Goal: Communication & Community: Share content

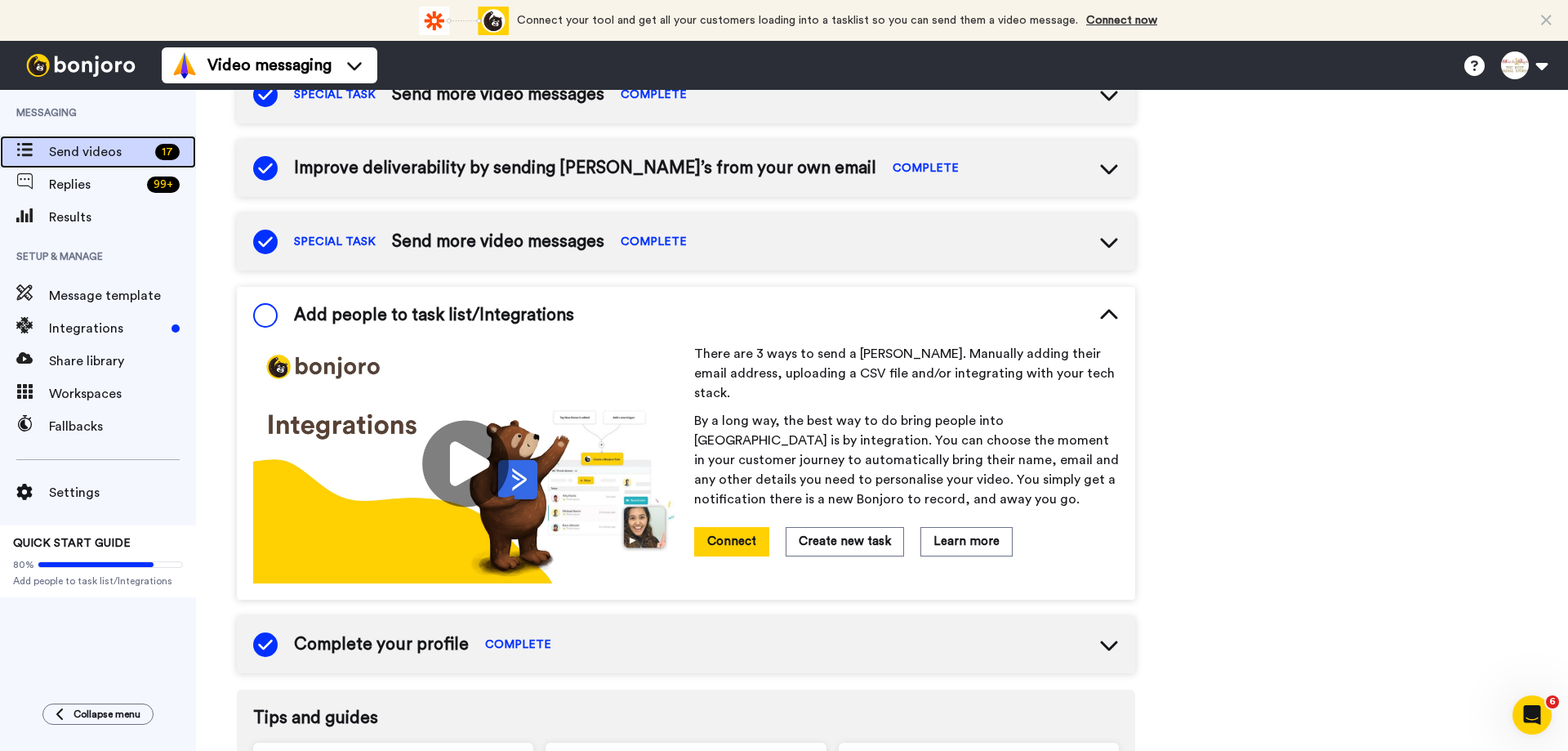
click at [71, 155] on span "Send videos" at bounding box center [98, 151] width 100 height 19
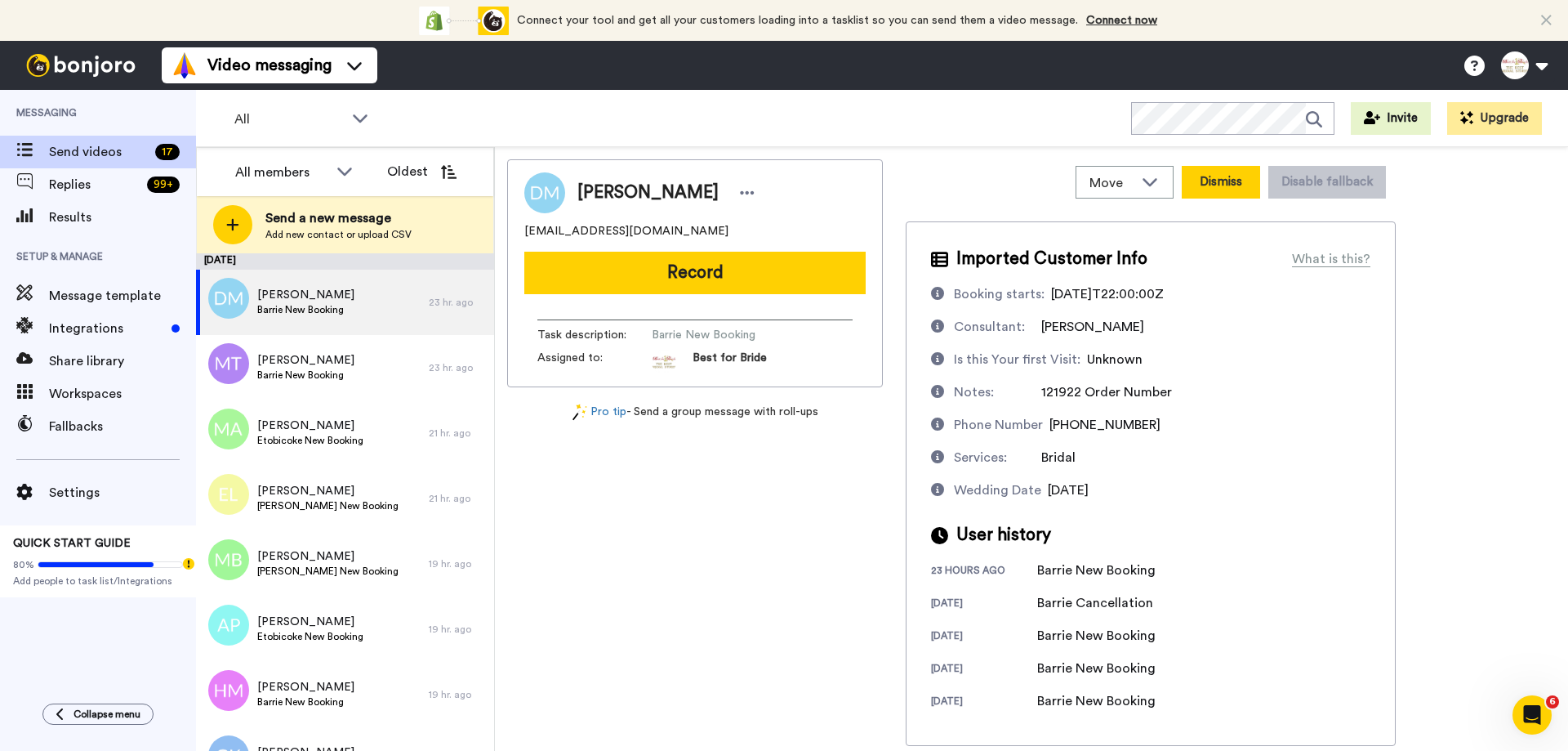
click at [1215, 177] on button "Dismiss" at bounding box center [1221, 182] width 78 height 33
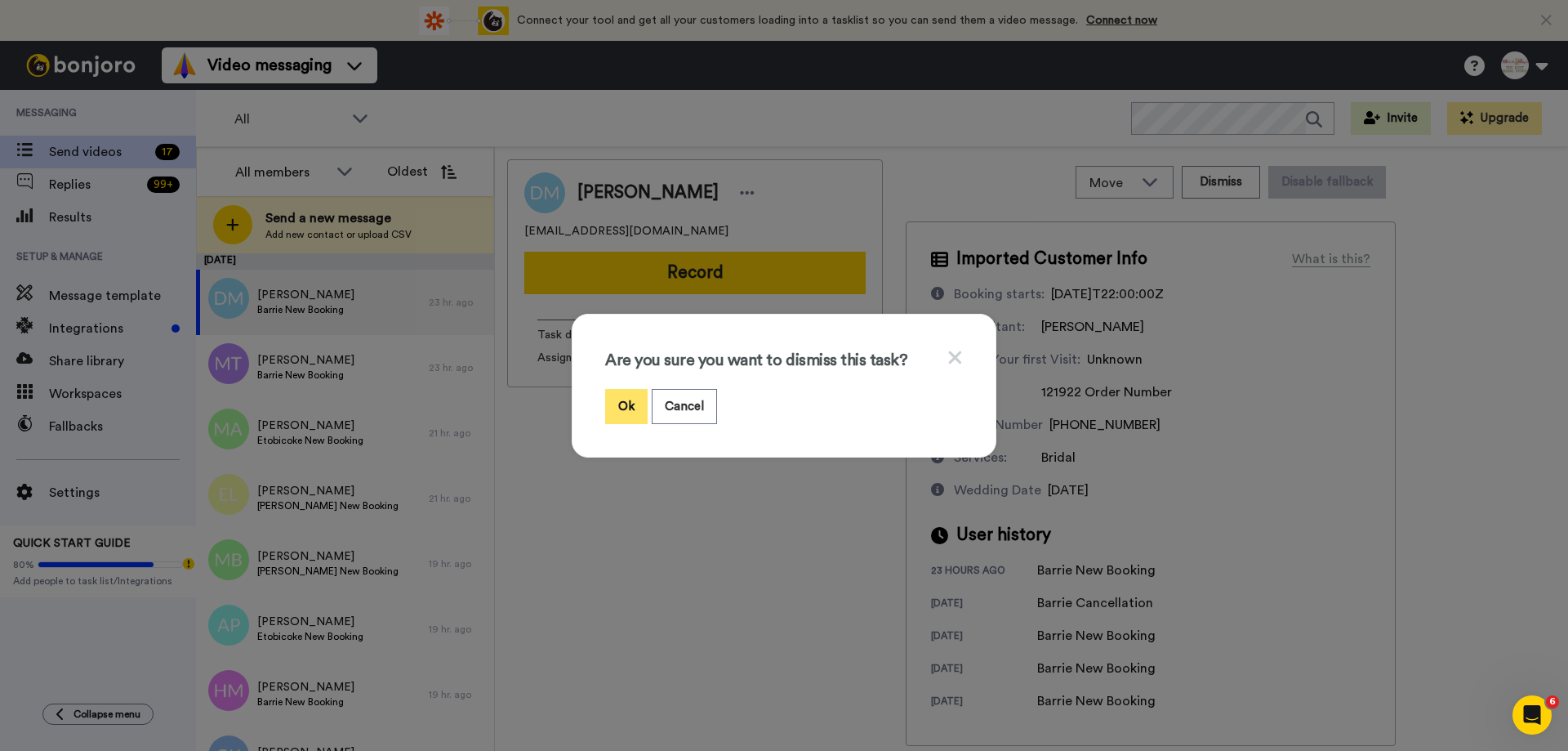
click at [610, 405] on button "Ok" at bounding box center [626, 406] width 43 height 35
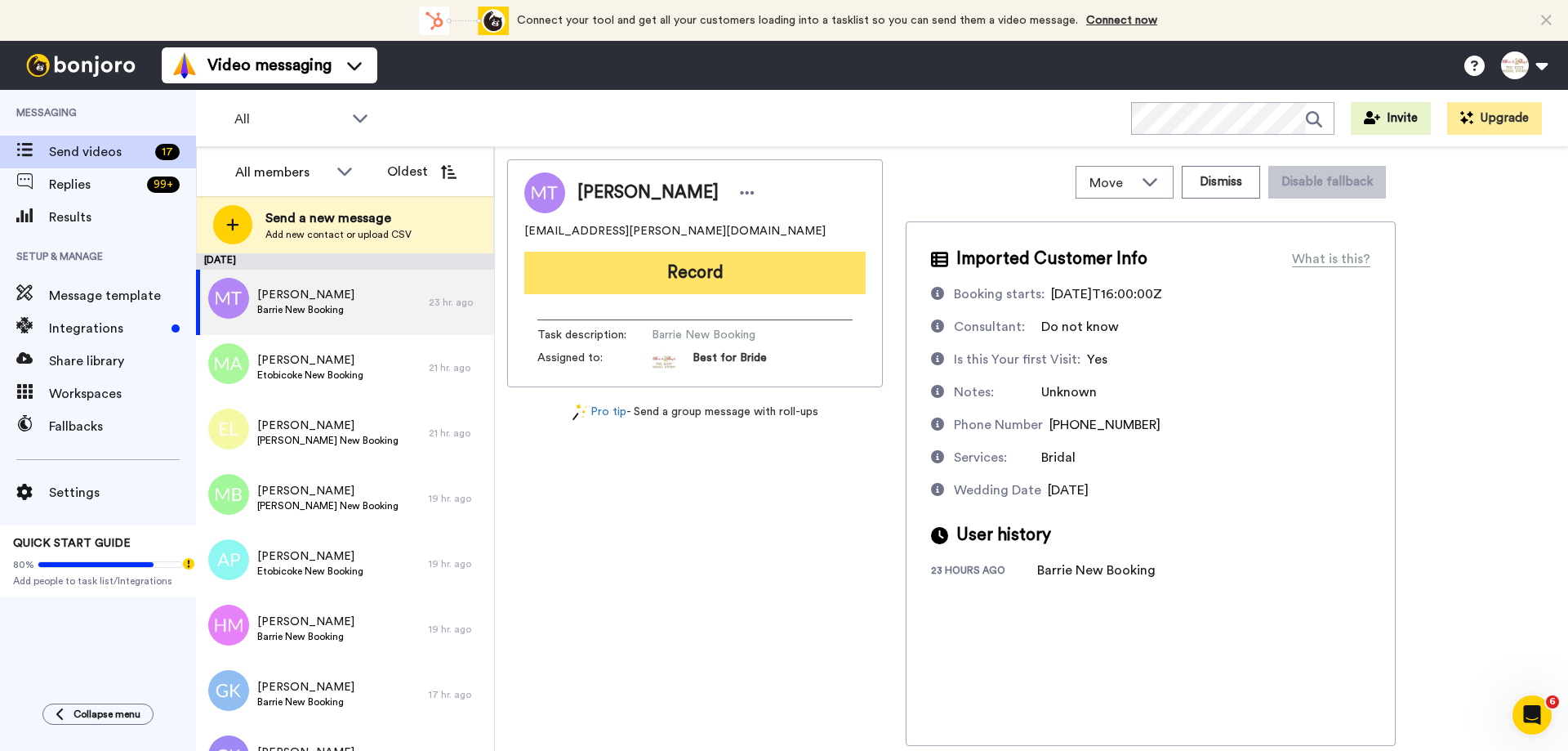
click at [656, 271] on button "Record" at bounding box center [695, 272] width 341 height 43
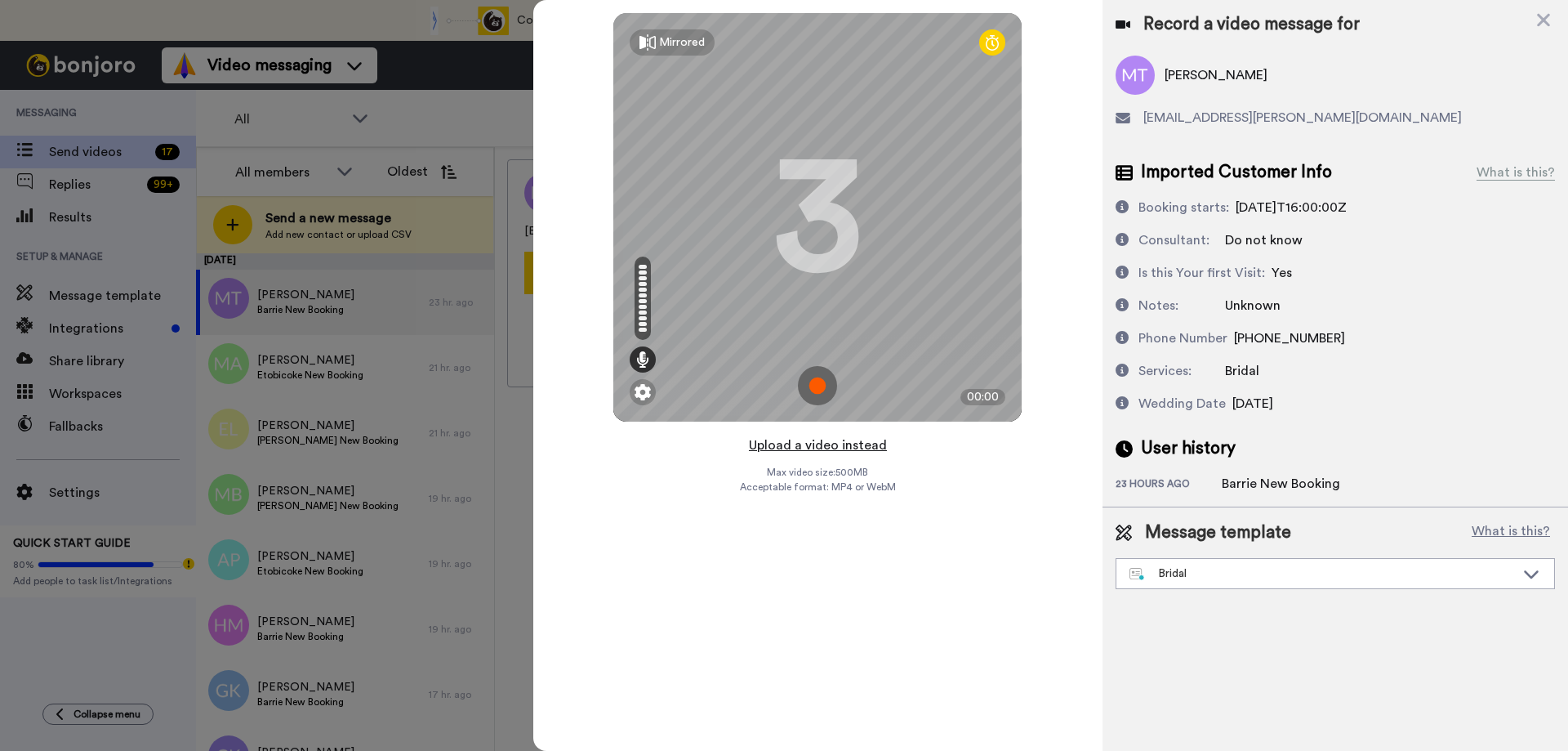
click at [822, 444] on button "Upload a video instead" at bounding box center [818, 445] width 148 height 21
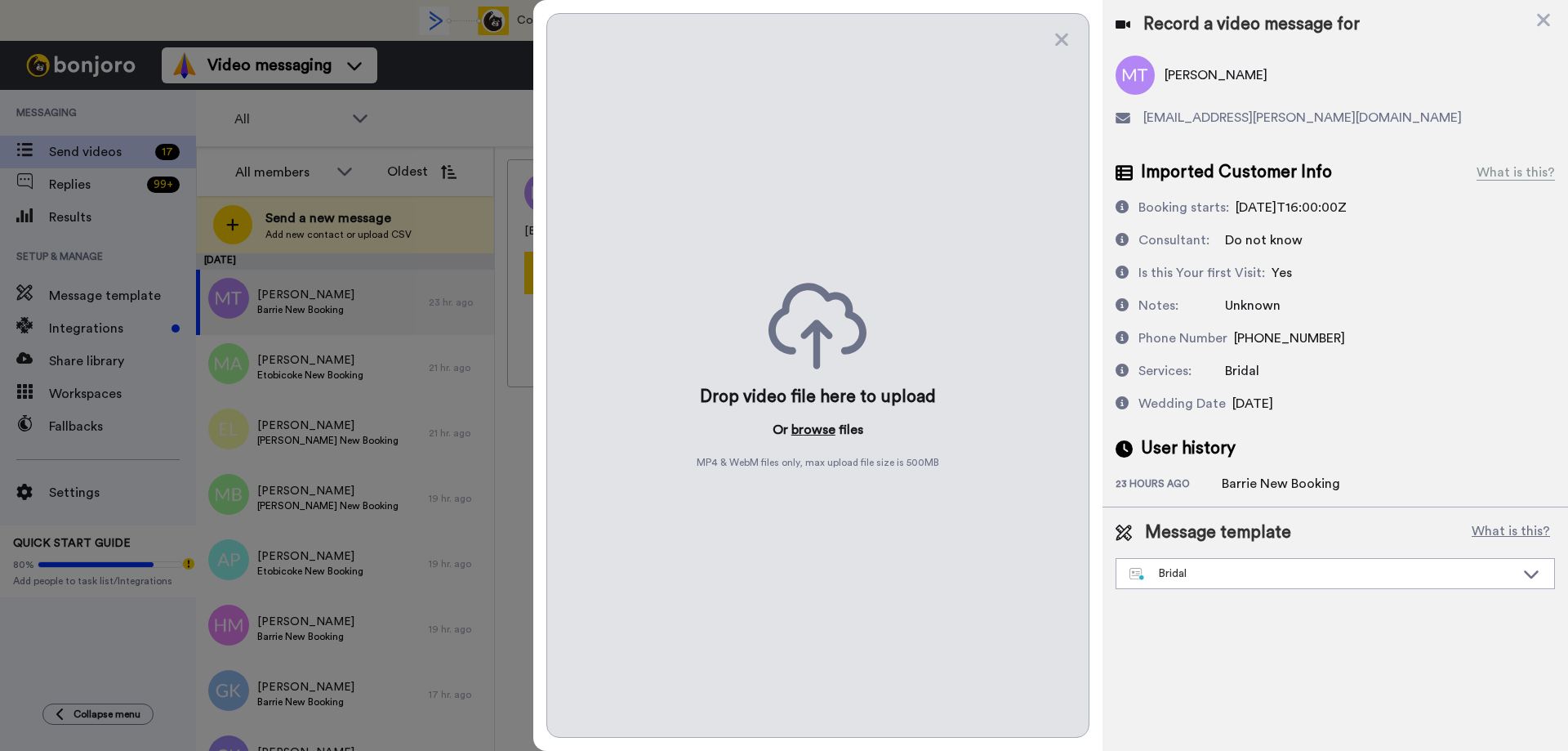
click at [820, 426] on button "browse" at bounding box center [813, 429] width 44 height 19
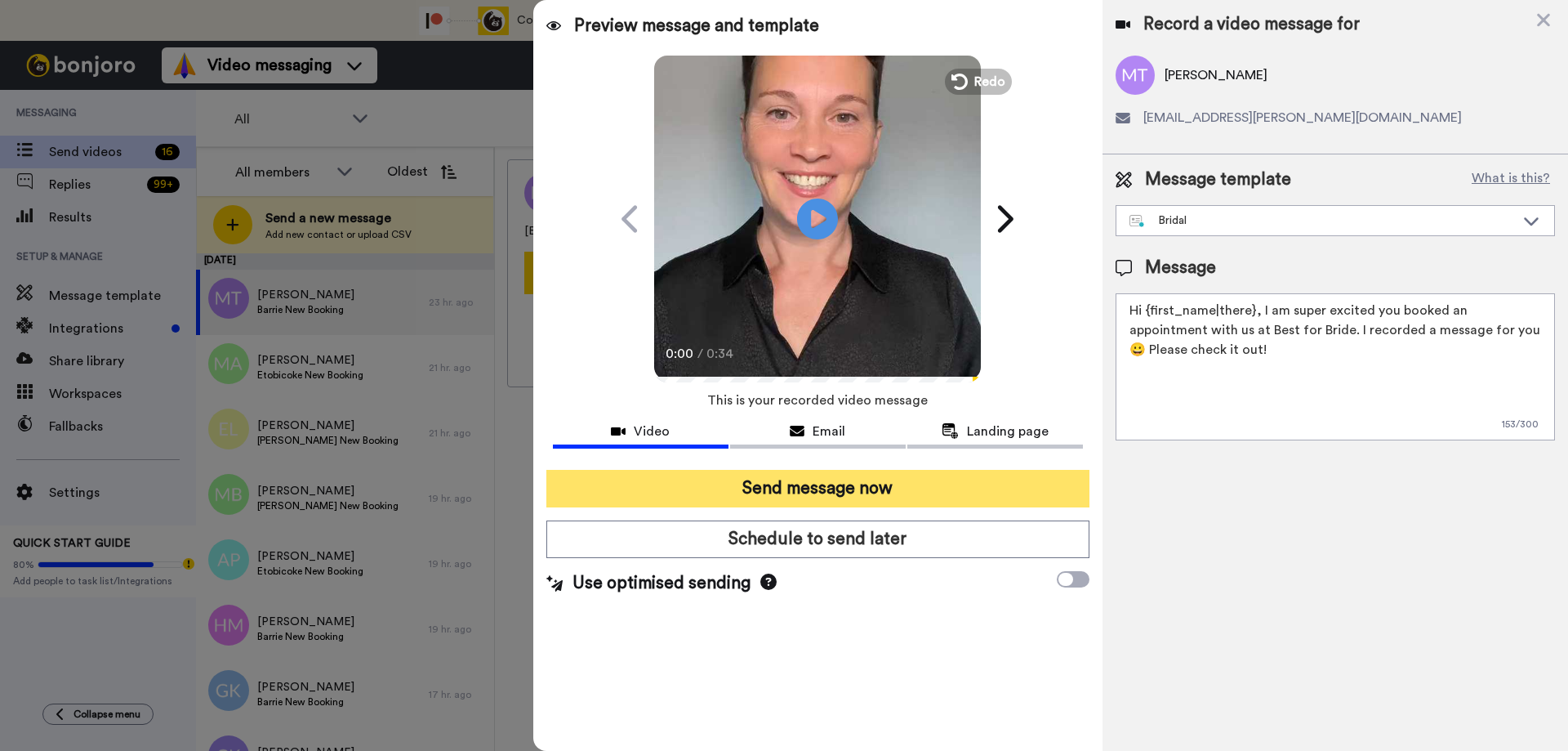
click at [789, 489] on button "Send message now" at bounding box center [818, 489] width 543 height 38
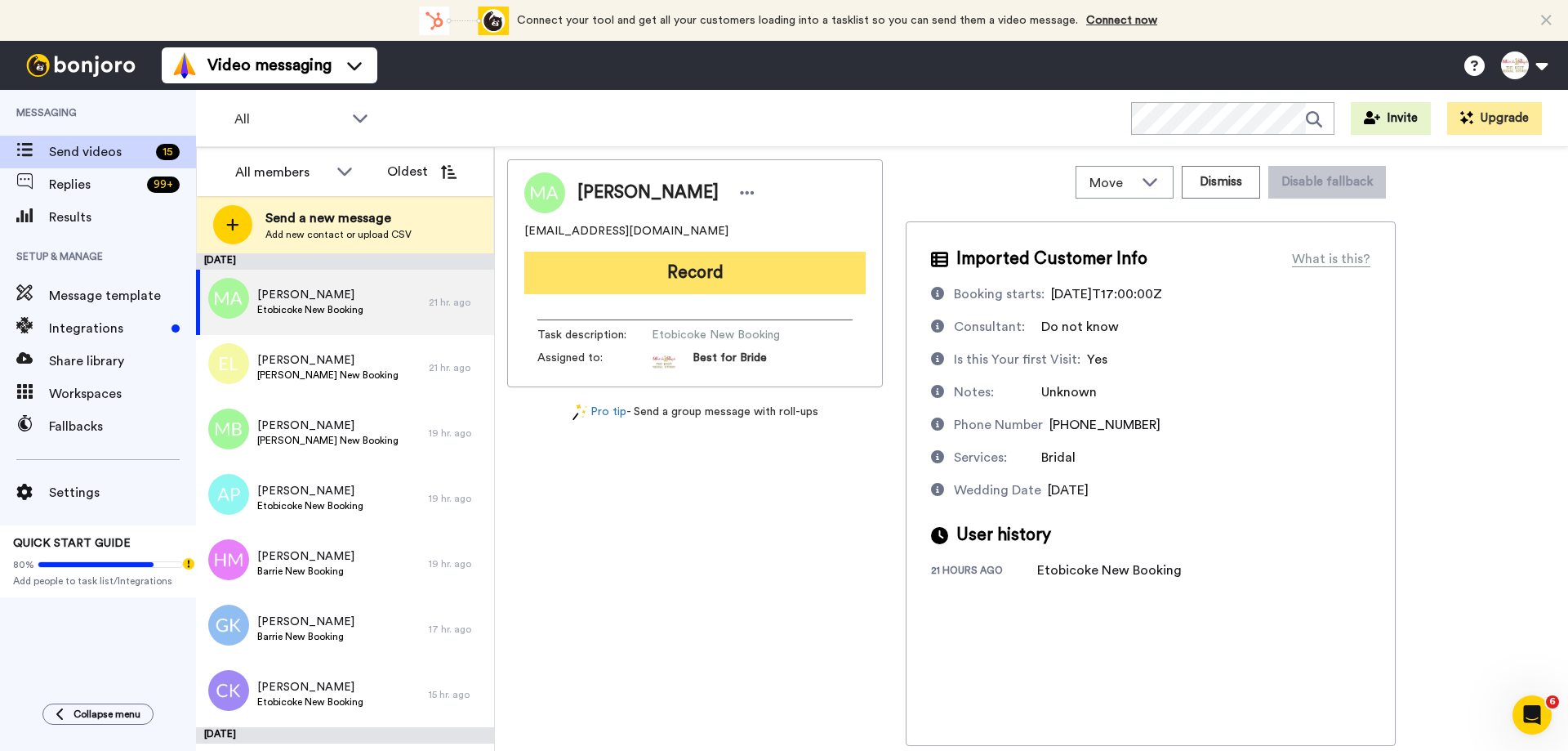
click at [684, 272] on button "Record" at bounding box center [695, 272] width 341 height 43
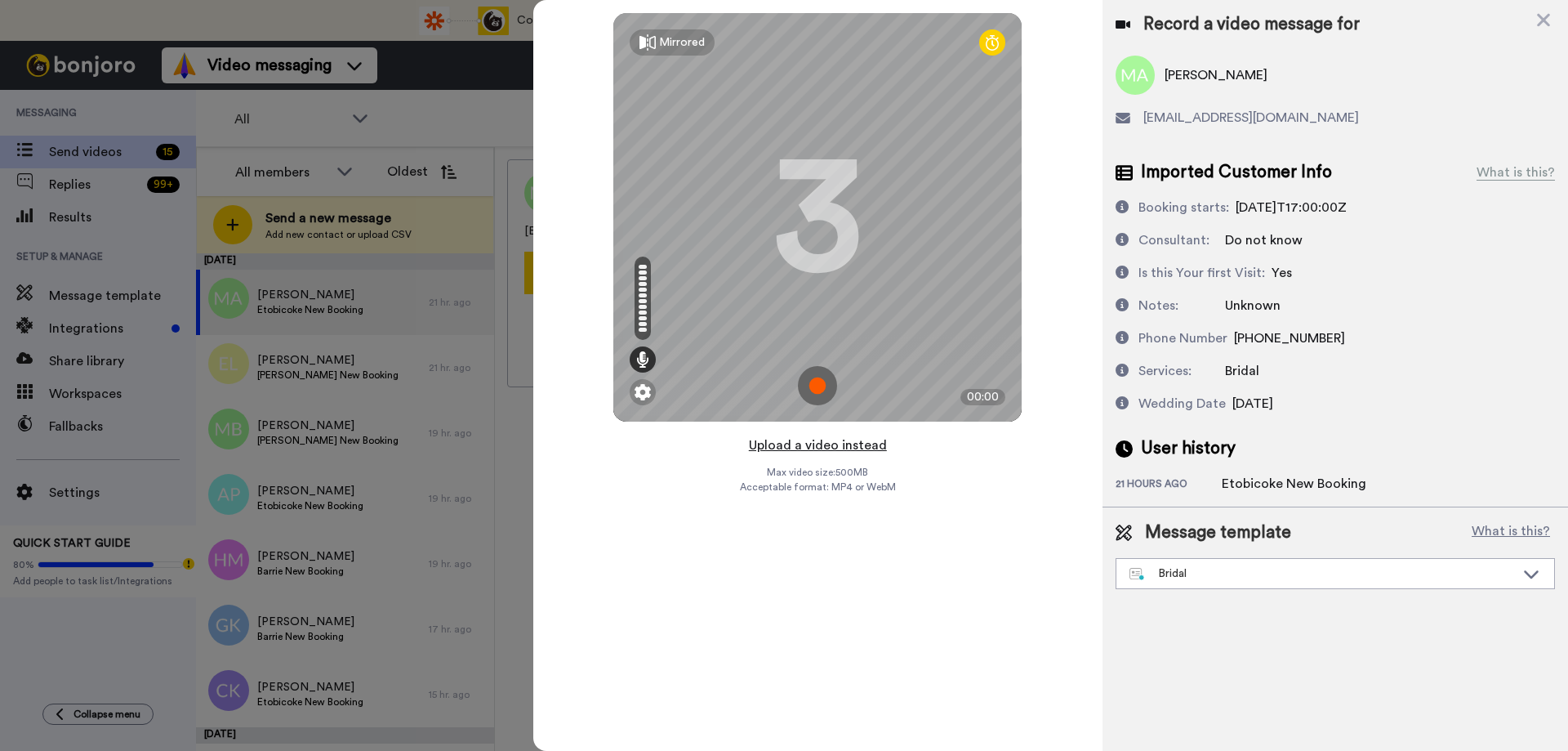
click at [825, 438] on button "Upload a video instead" at bounding box center [818, 445] width 148 height 21
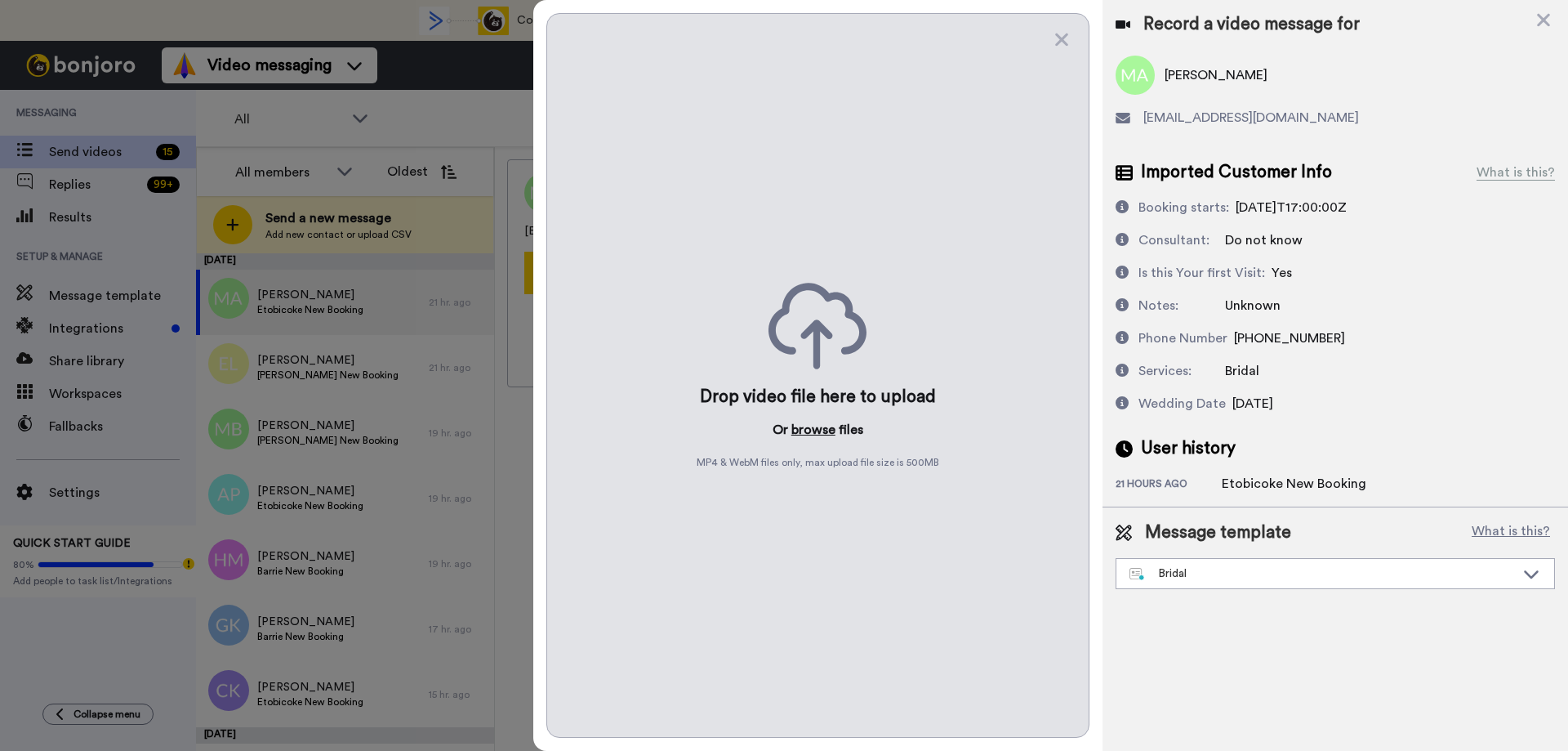
click at [829, 426] on button "browse" at bounding box center [813, 429] width 44 height 19
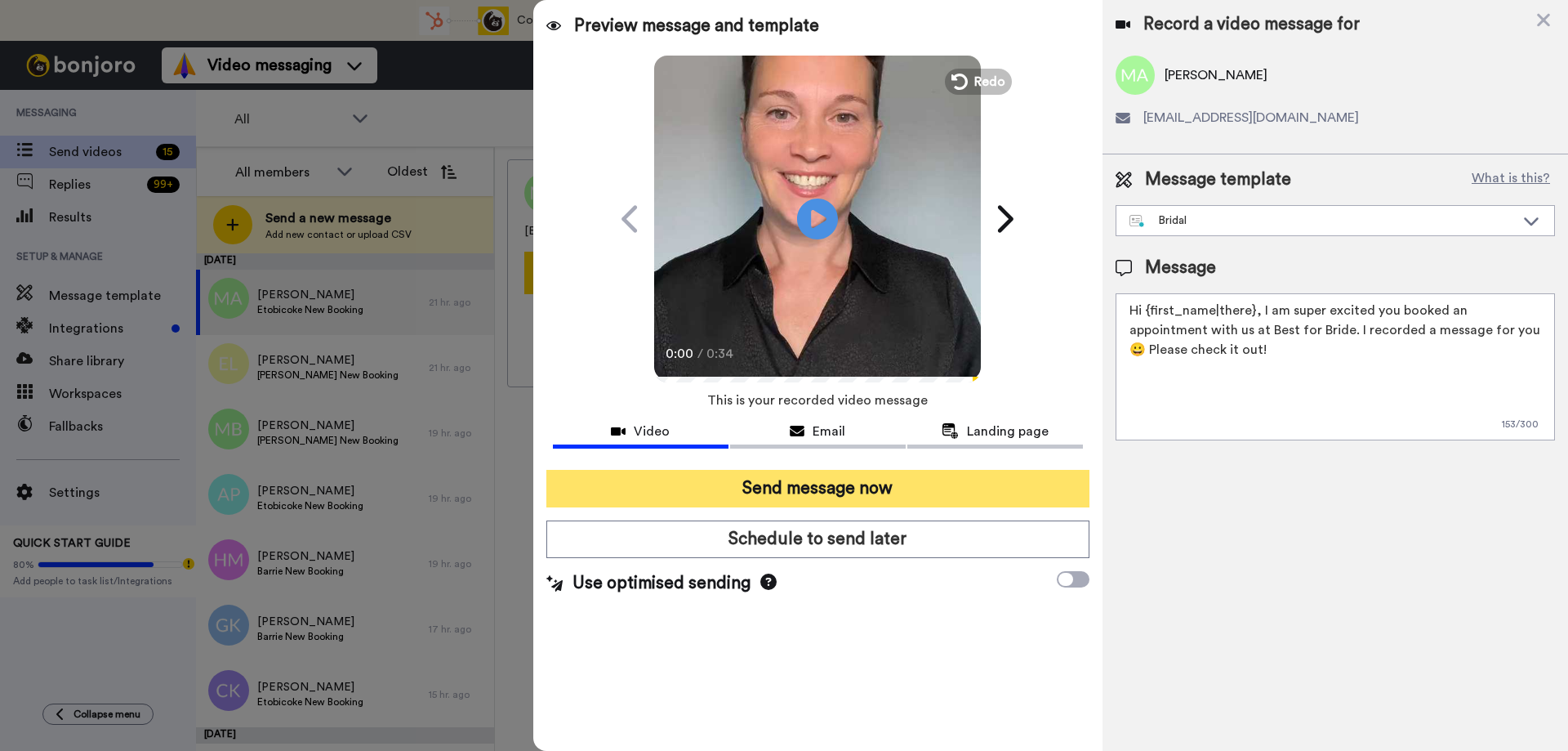
click at [772, 496] on button "Send message now" at bounding box center [818, 489] width 543 height 38
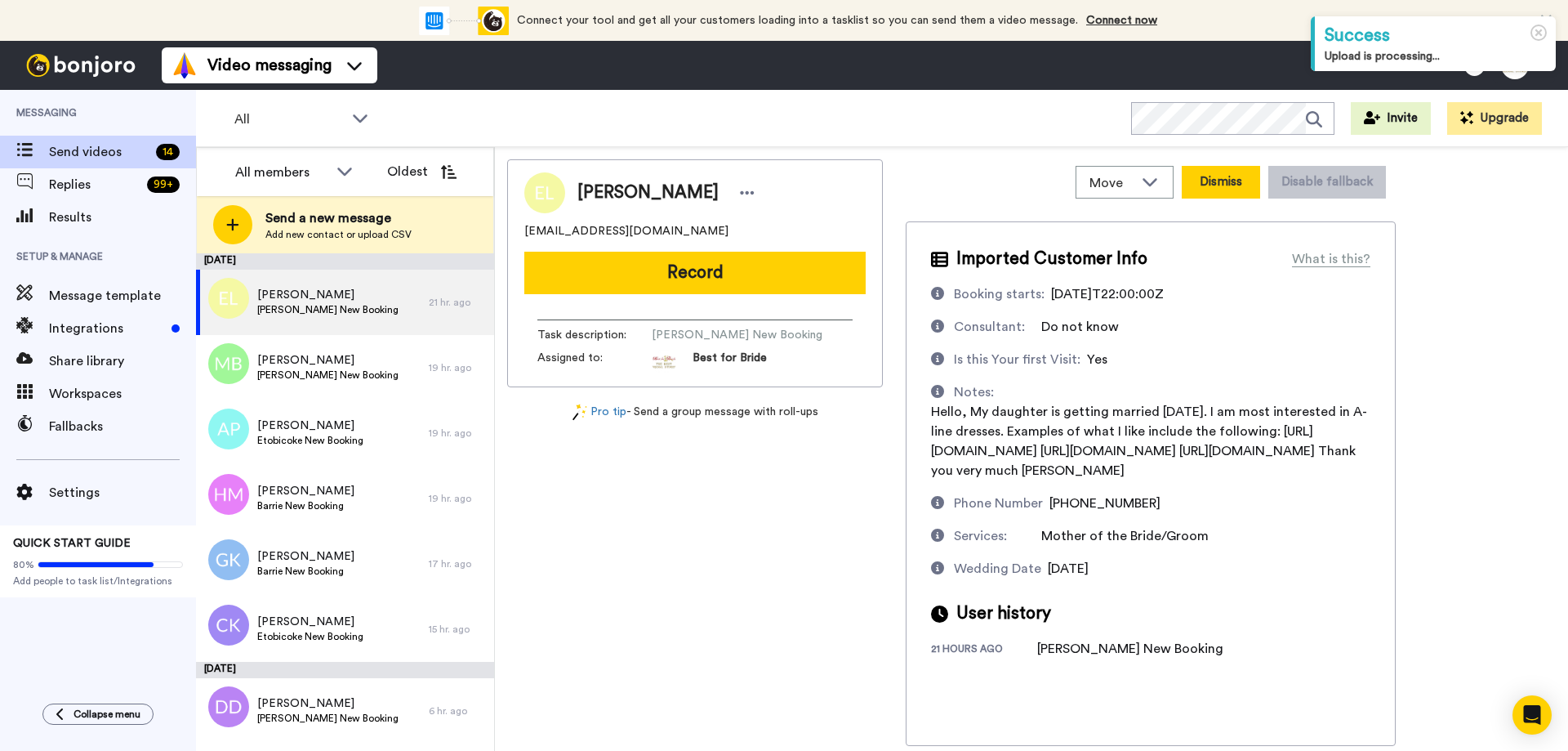
click at [1218, 177] on button "Dismiss" at bounding box center [1221, 182] width 78 height 33
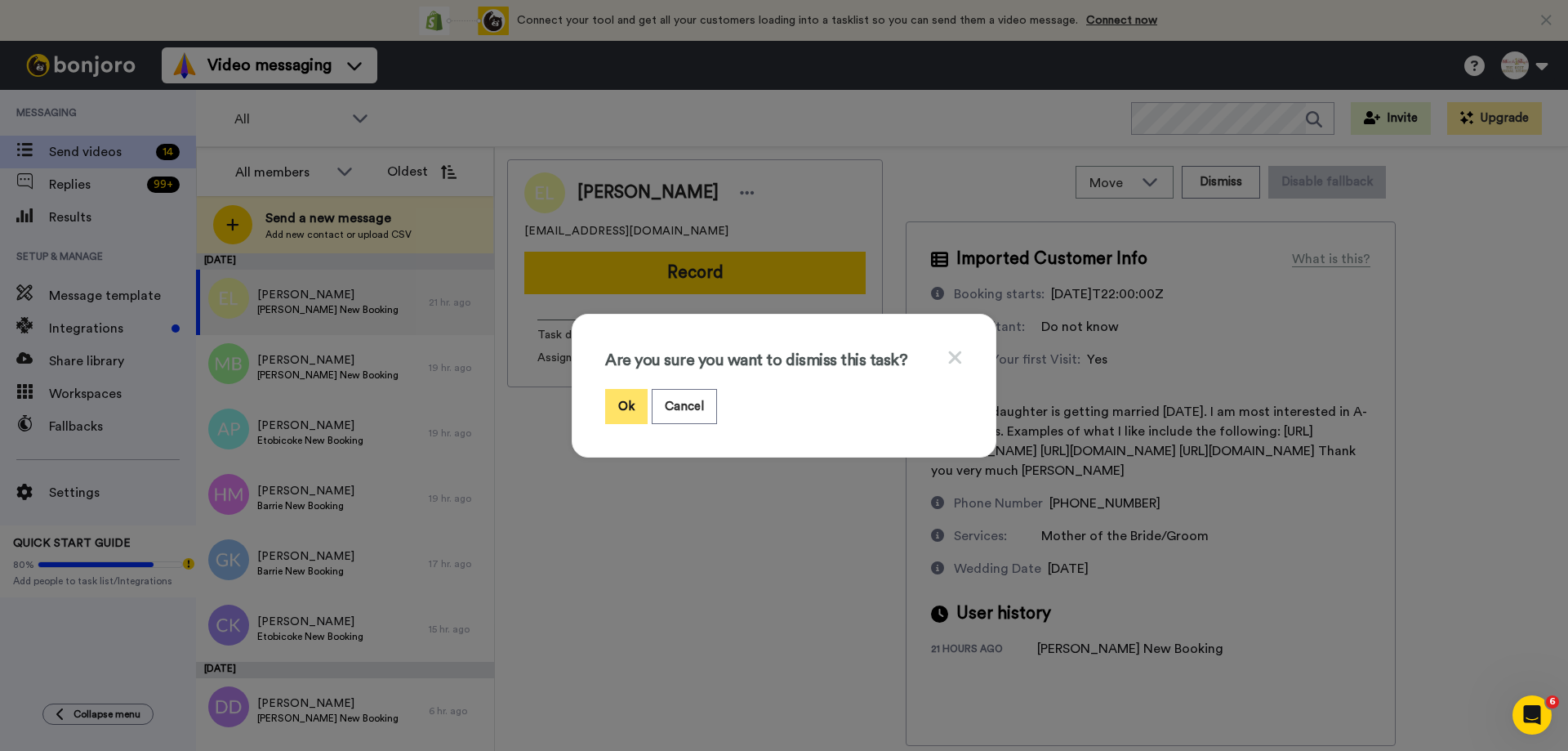
click at [618, 409] on button "Ok" at bounding box center [626, 406] width 43 height 35
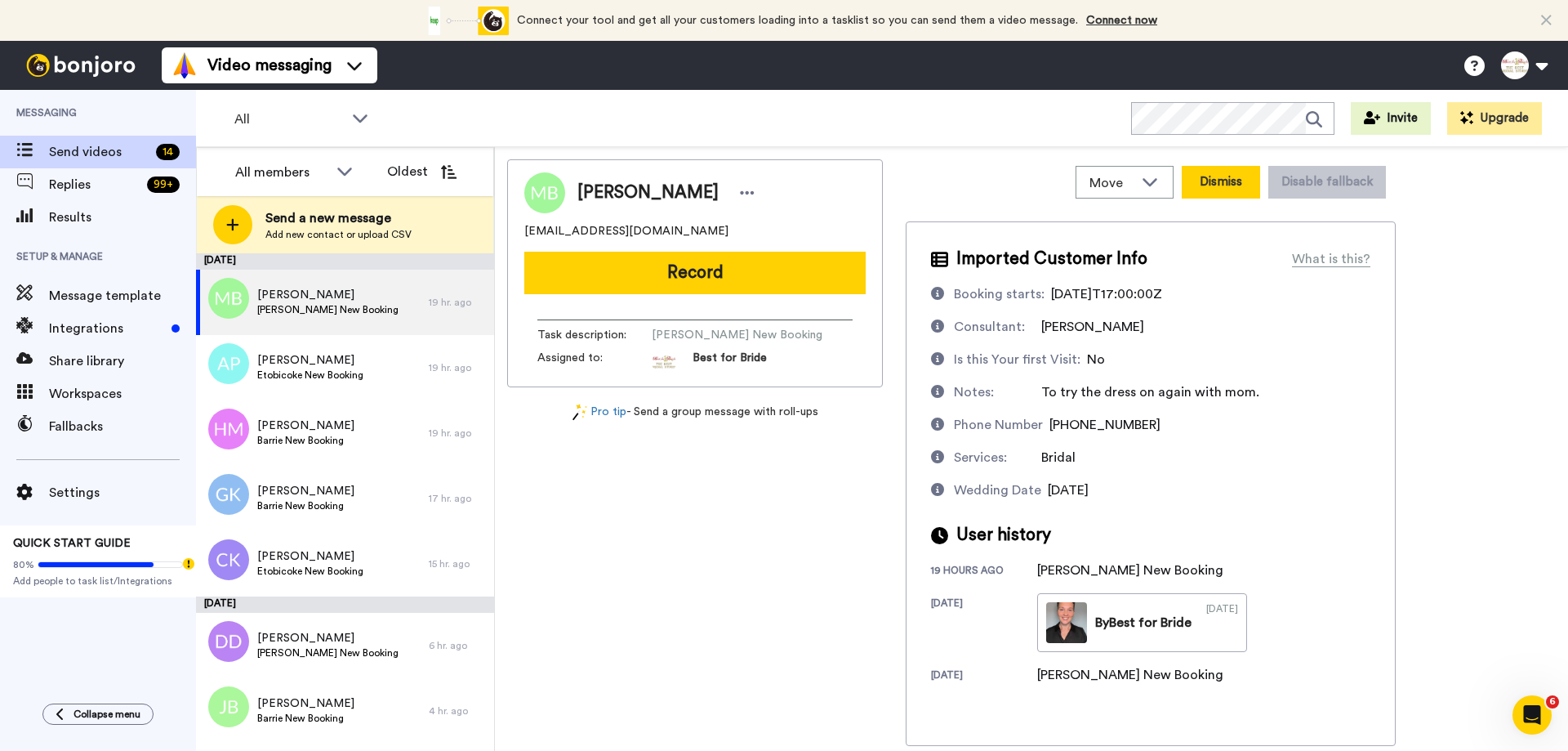
click at [1212, 172] on button "Dismiss" at bounding box center [1221, 182] width 78 height 33
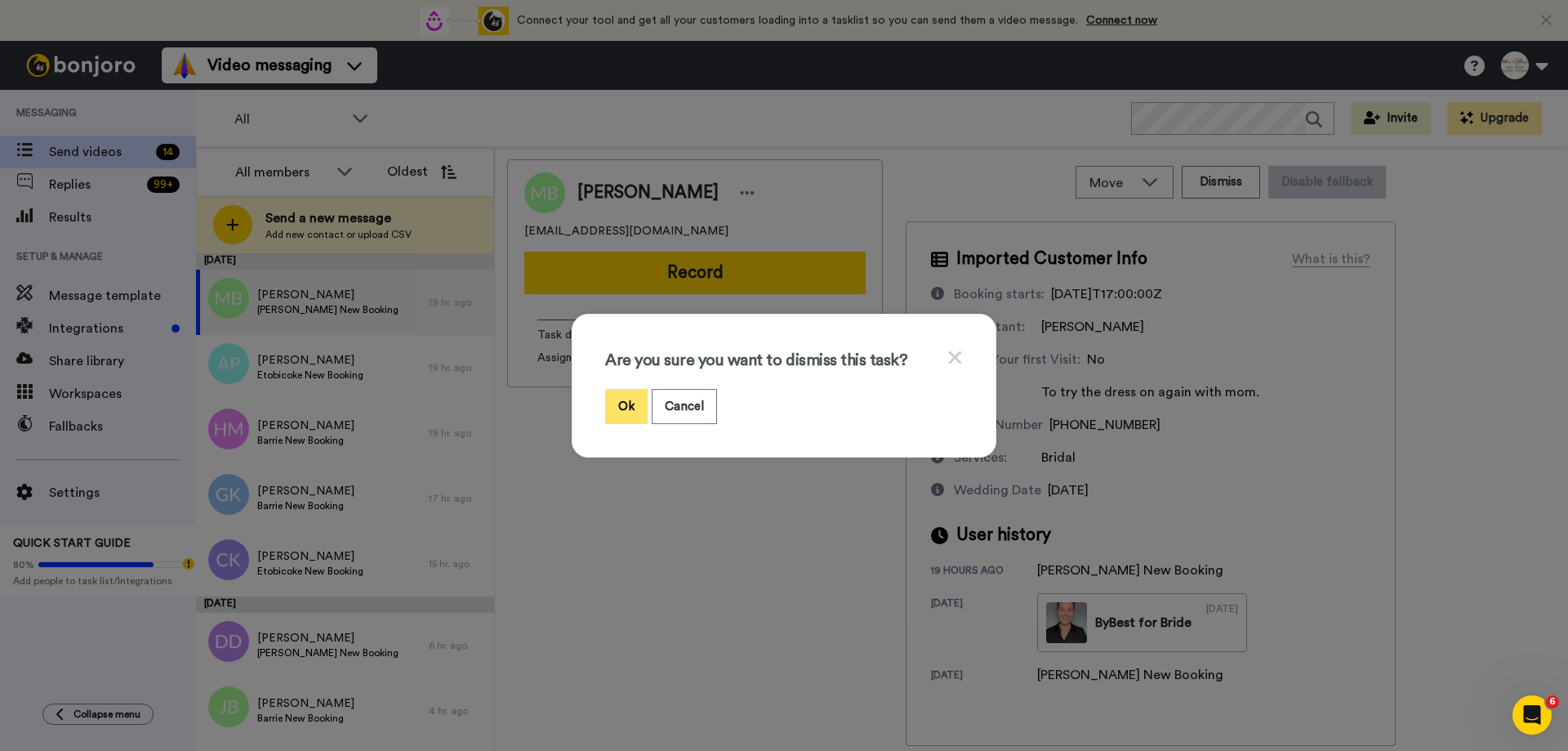
click at [612, 404] on button "Ok" at bounding box center [626, 406] width 43 height 35
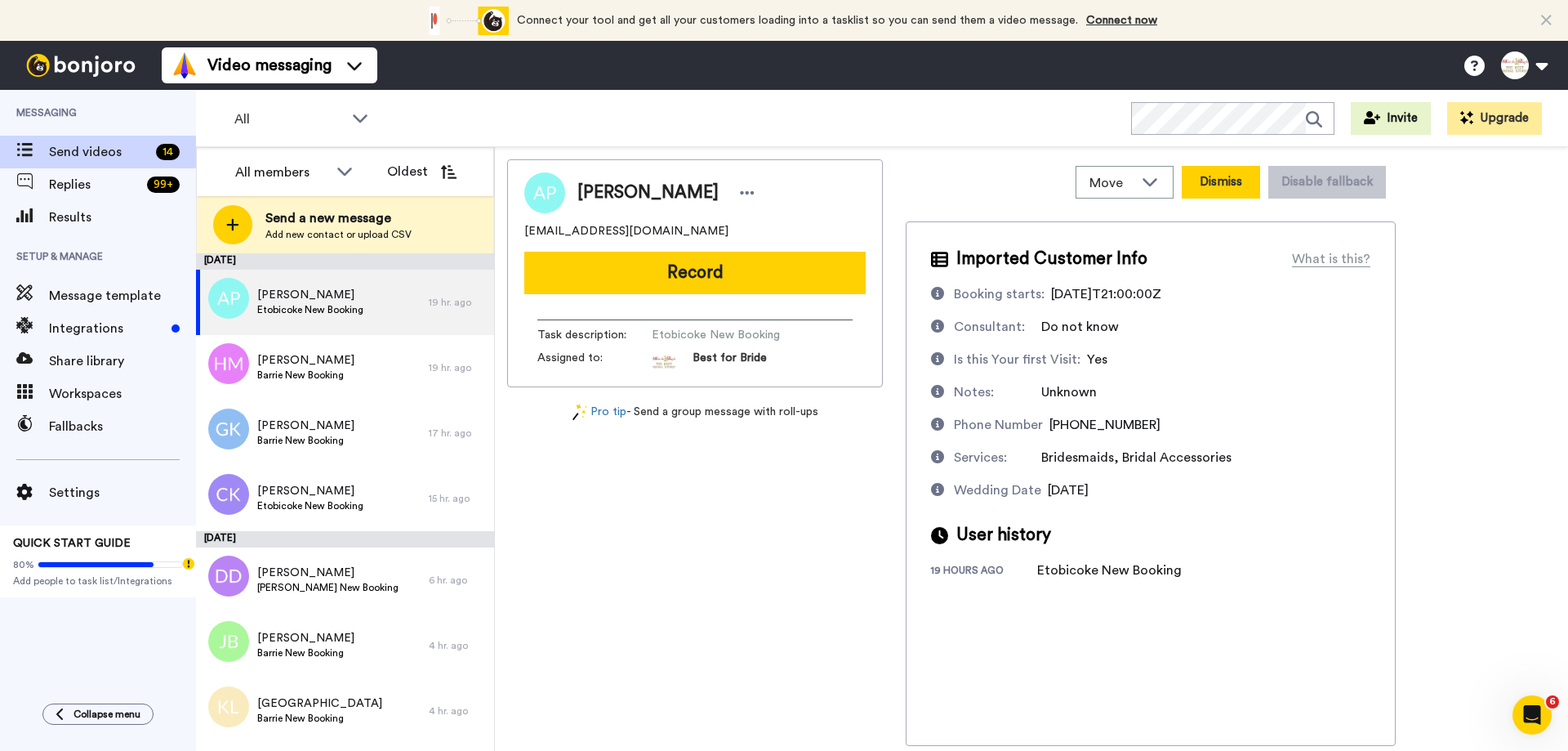
click at [1221, 179] on button "Dismiss" at bounding box center [1221, 182] width 78 height 33
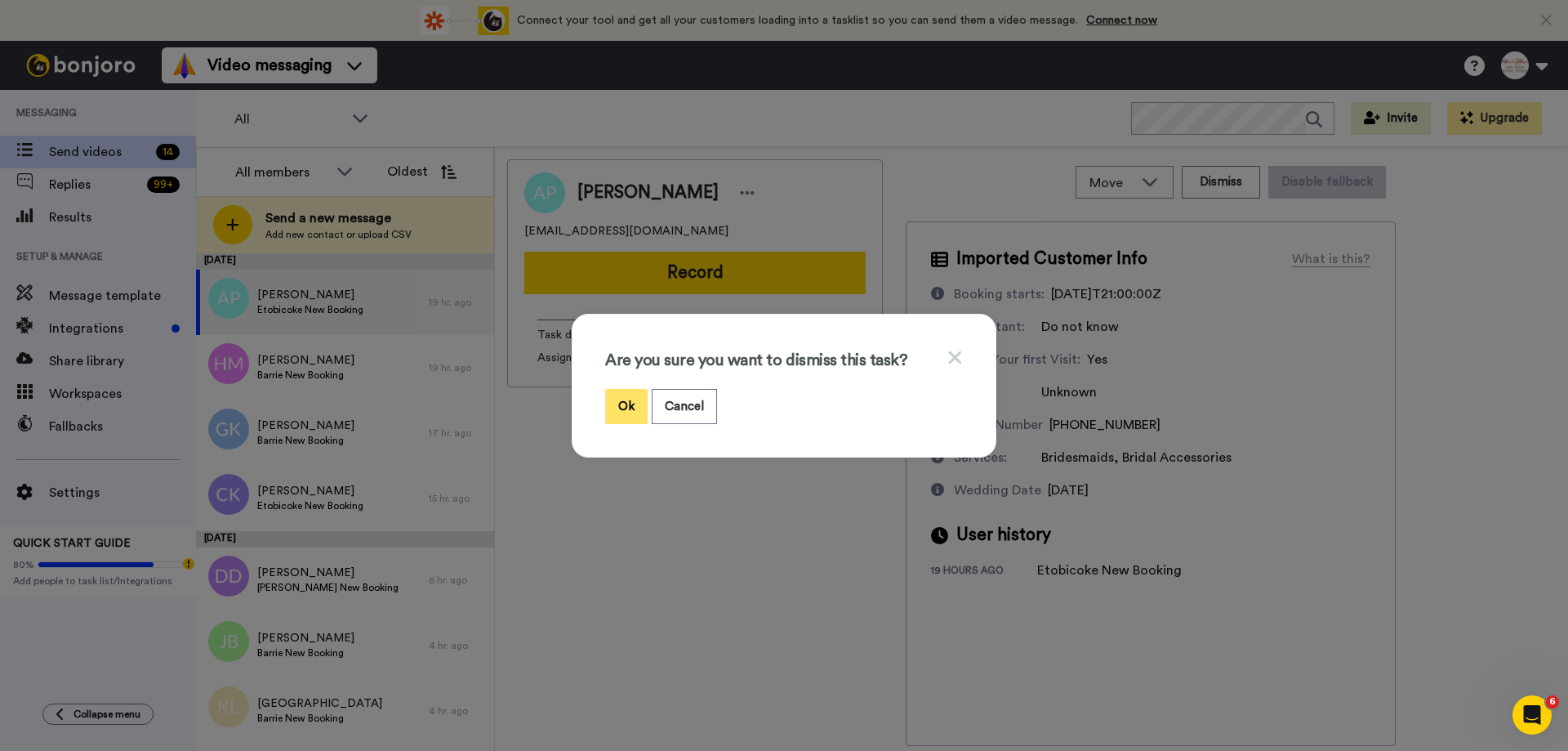
click at [621, 412] on button "Ok" at bounding box center [626, 406] width 43 height 35
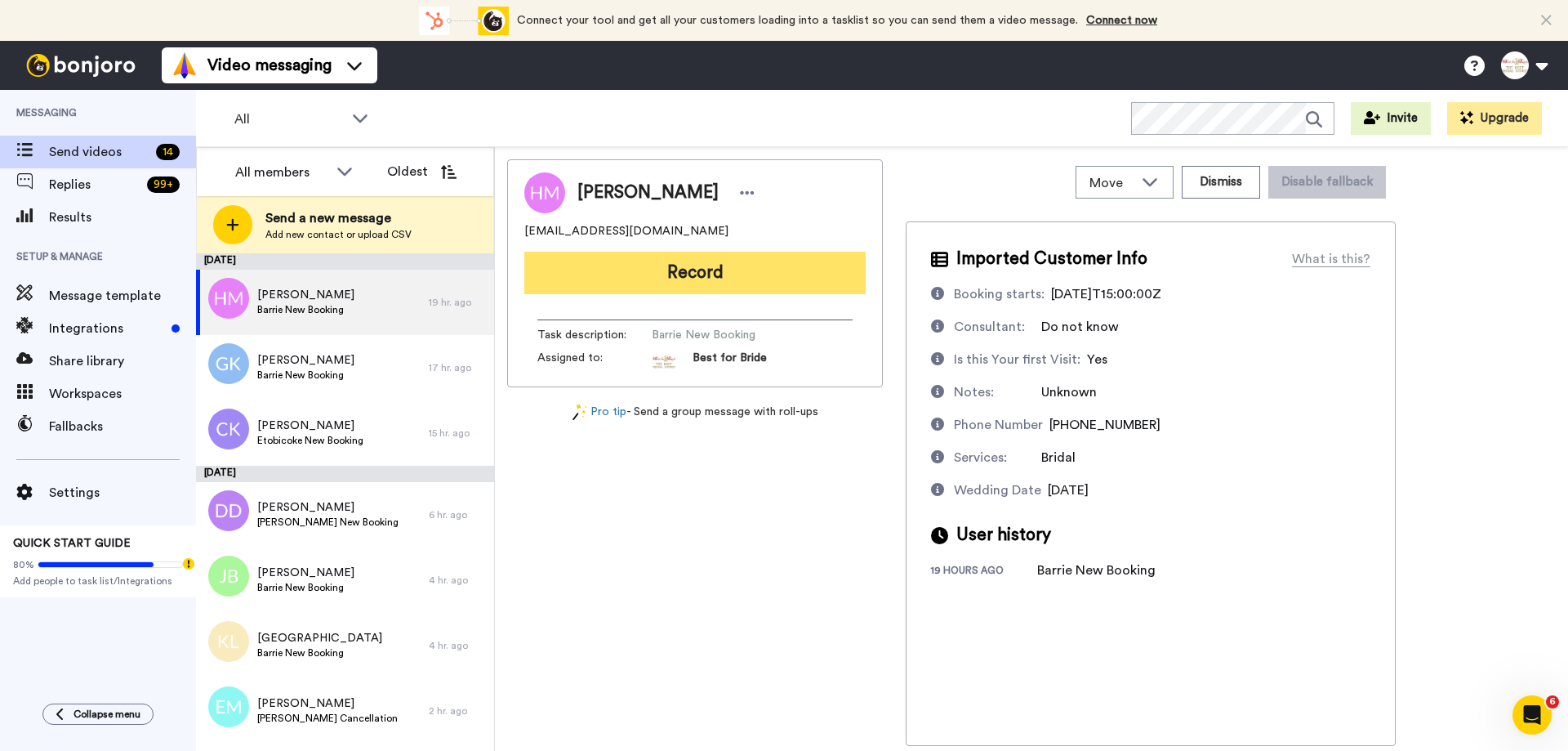
click at [715, 279] on button "Record" at bounding box center [695, 272] width 341 height 43
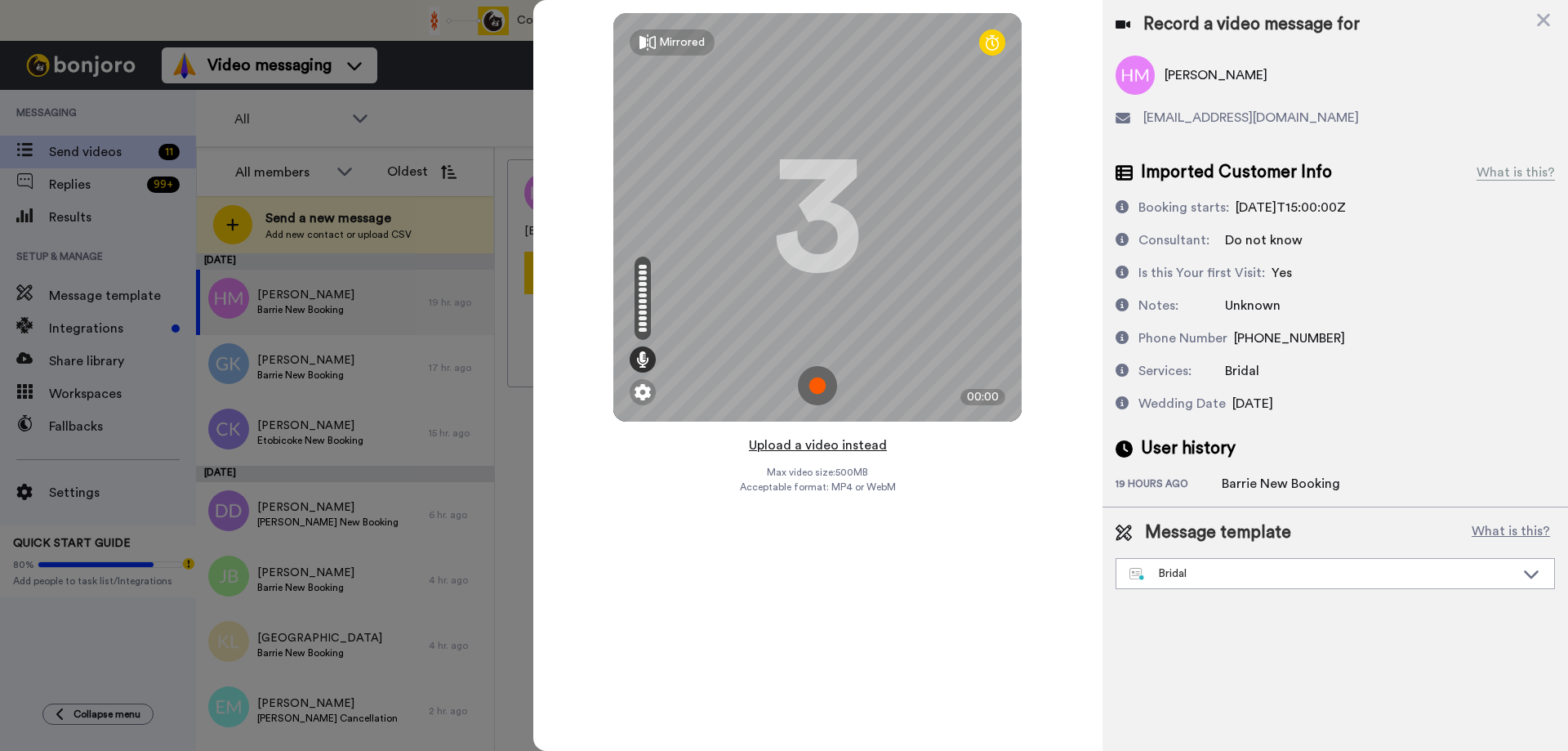
click at [816, 447] on button "Upload a video instead" at bounding box center [818, 445] width 148 height 21
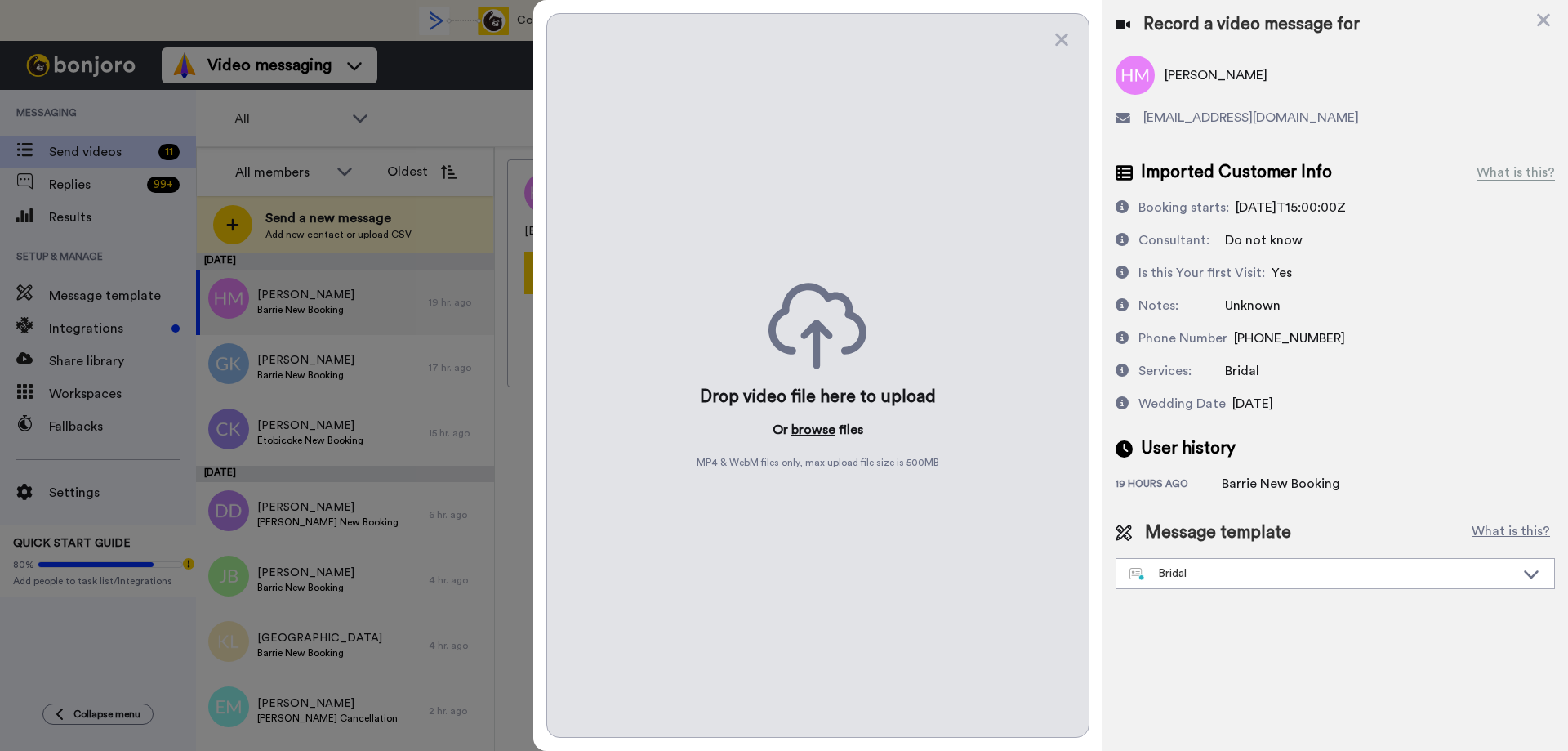
click at [804, 432] on button "browse" at bounding box center [813, 429] width 44 height 19
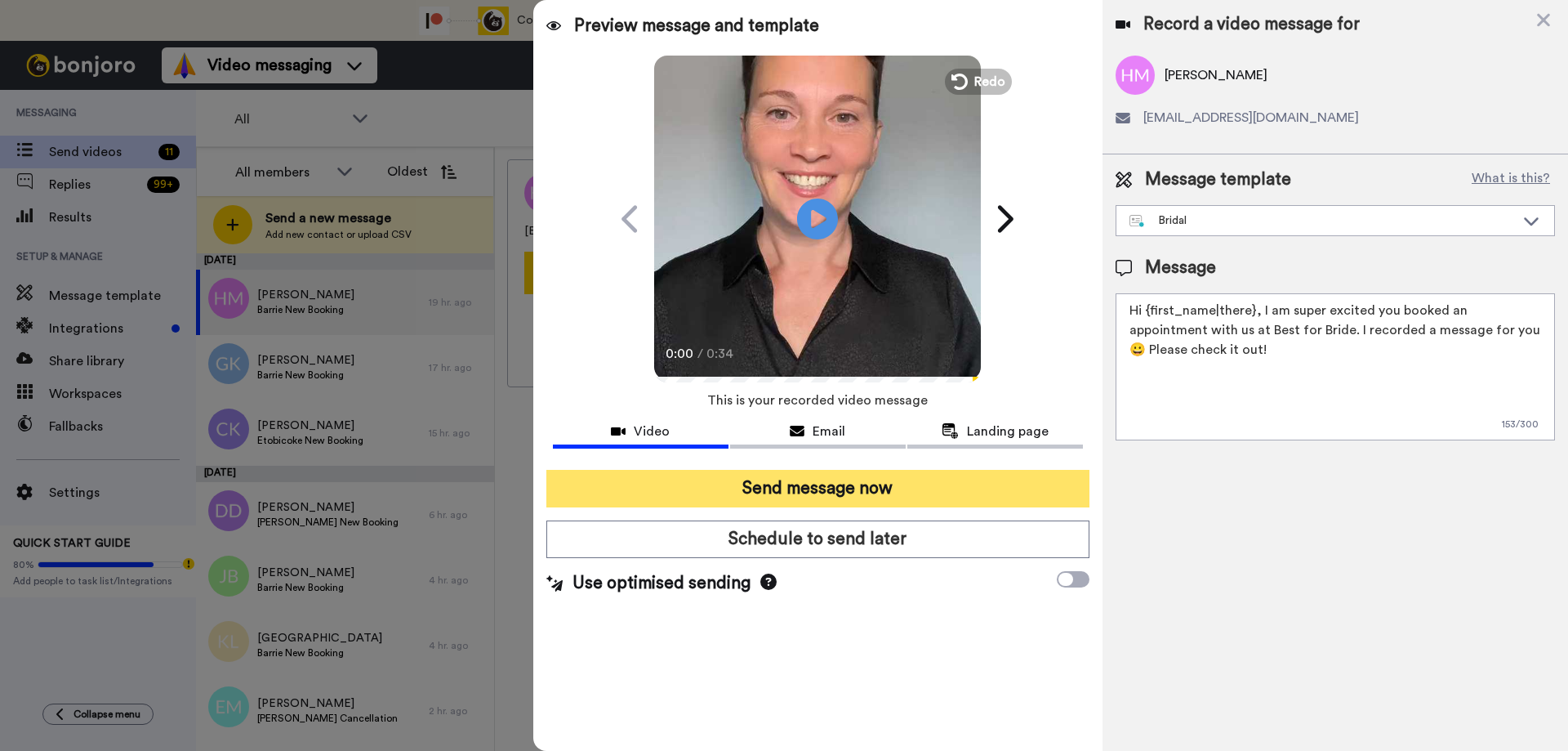
click at [779, 490] on button "Send message now" at bounding box center [818, 489] width 543 height 38
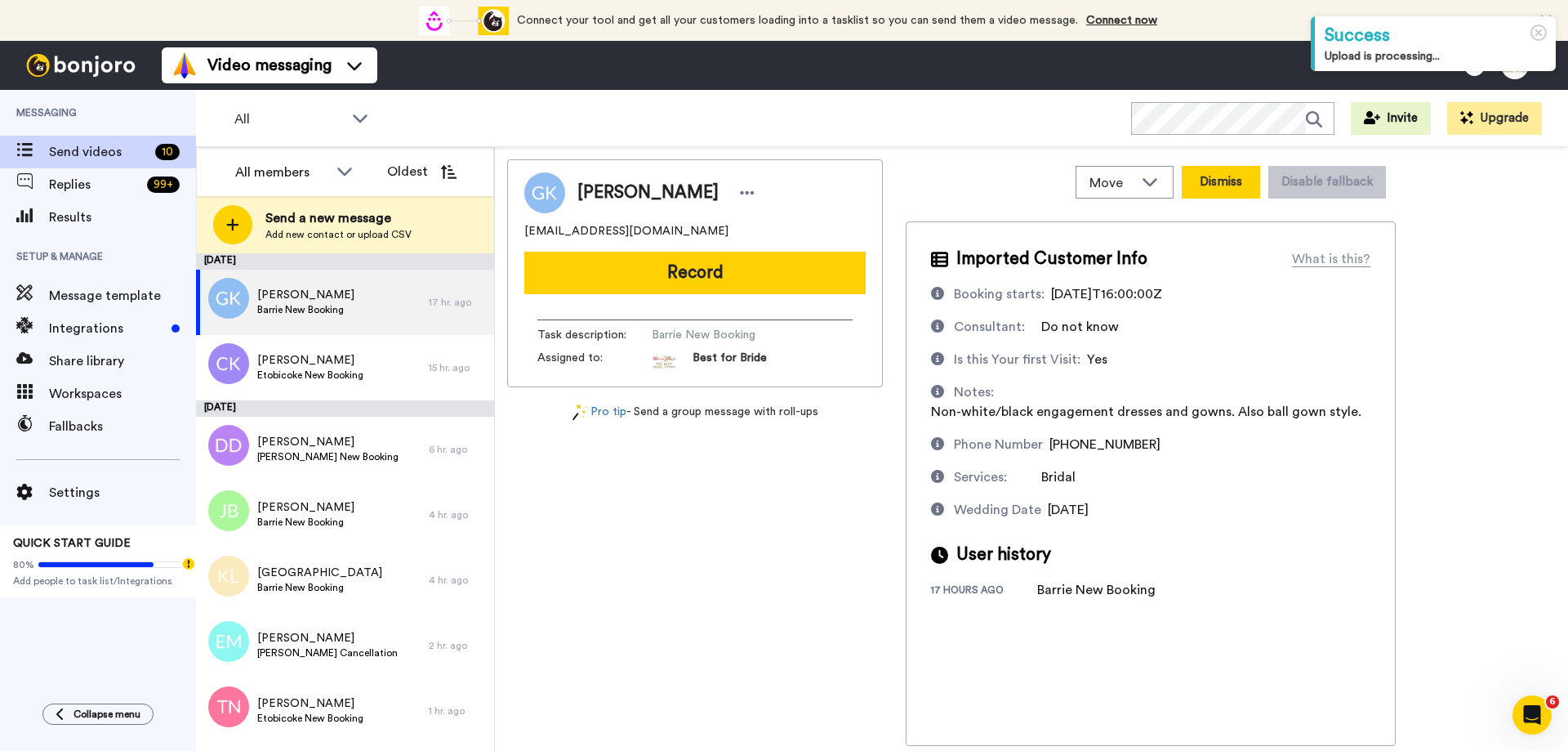
click at [1214, 180] on button "Dismiss" at bounding box center [1221, 182] width 78 height 33
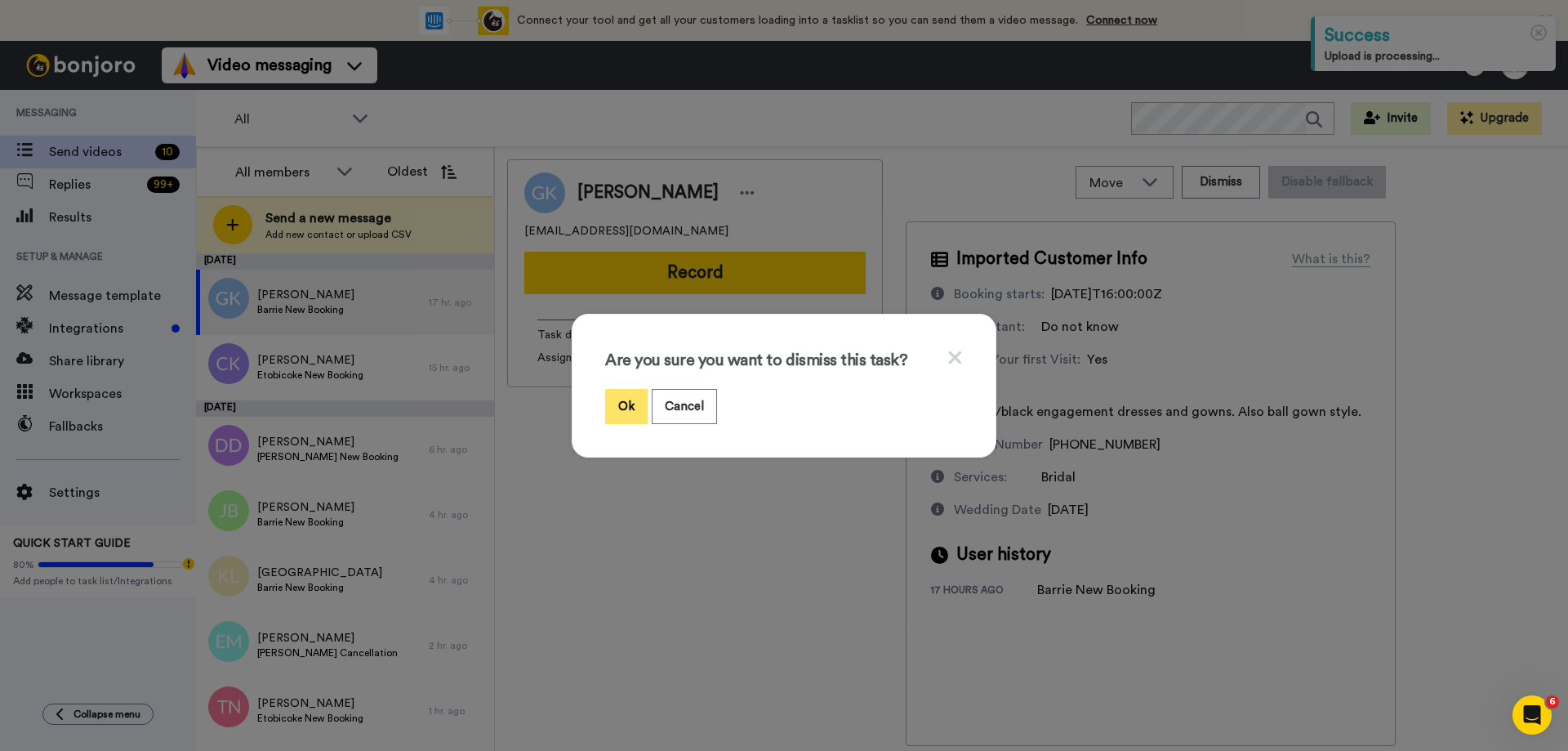
click at [622, 404] on button "Ok" at bounding box center [626, 406] width 43 height 35
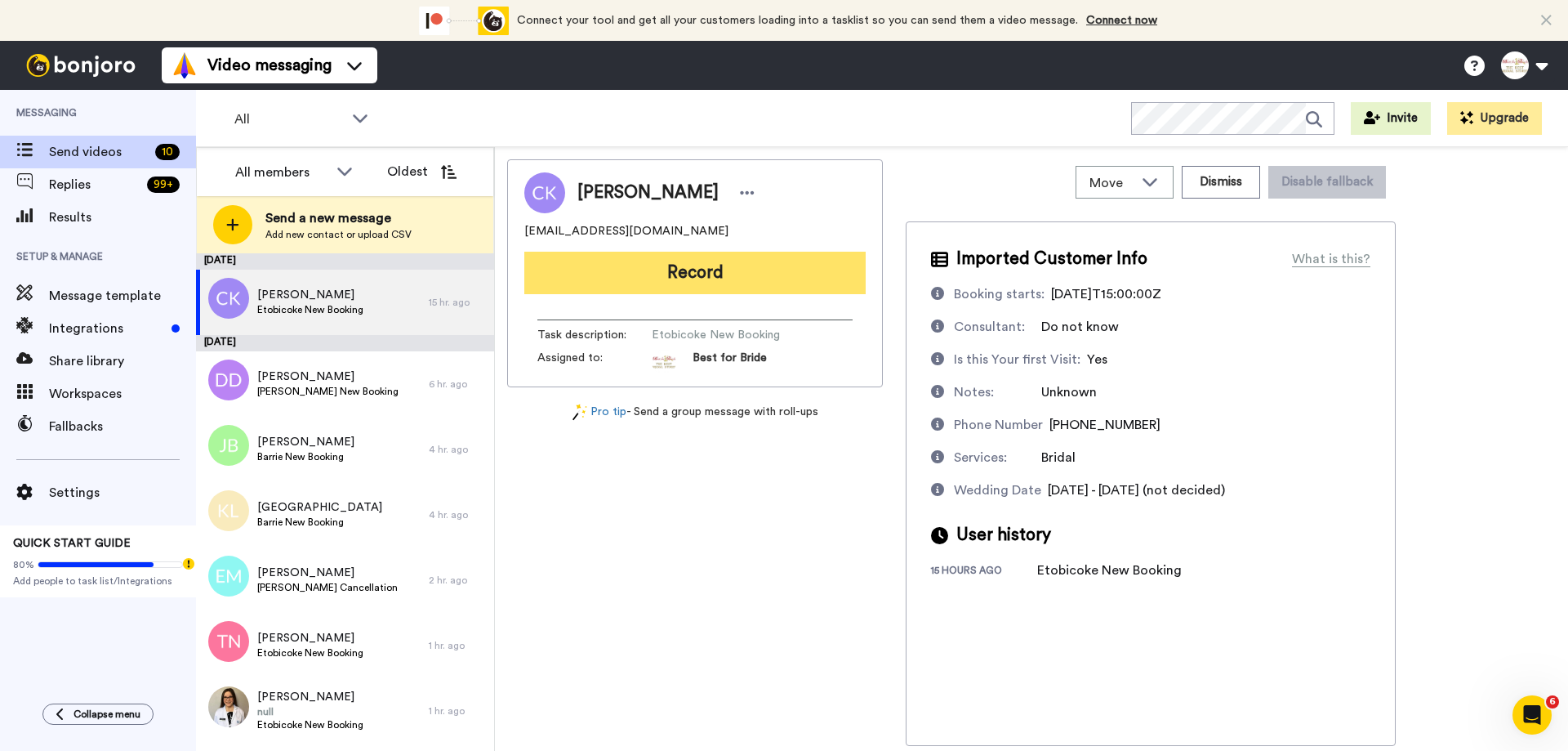
click at [692, 270] on button "Record" at bounding box center [695, 272] width 341 height 43
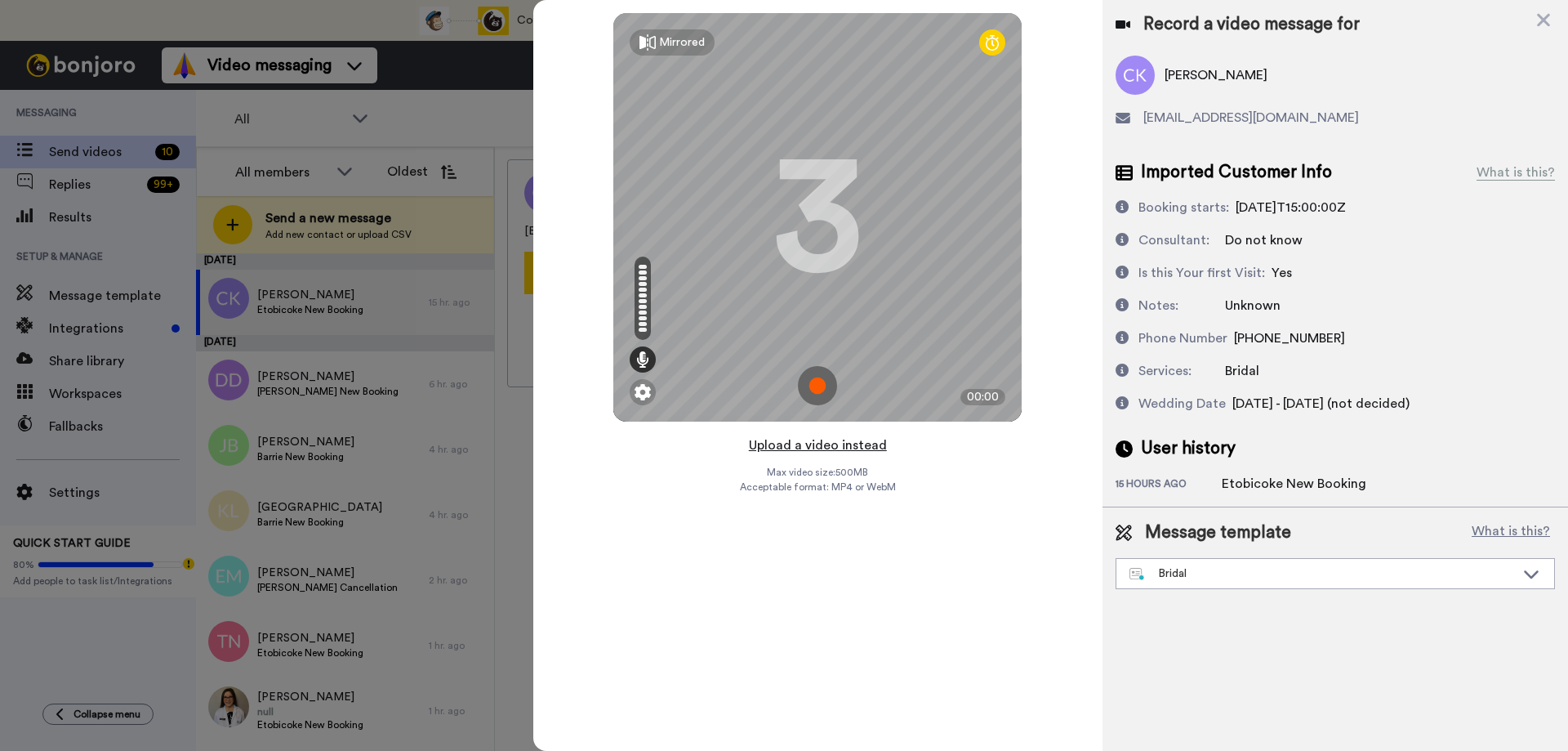
click at [793, 445] on button "Upload a video instead" at bounding box center [818, 445] width 148 height 21
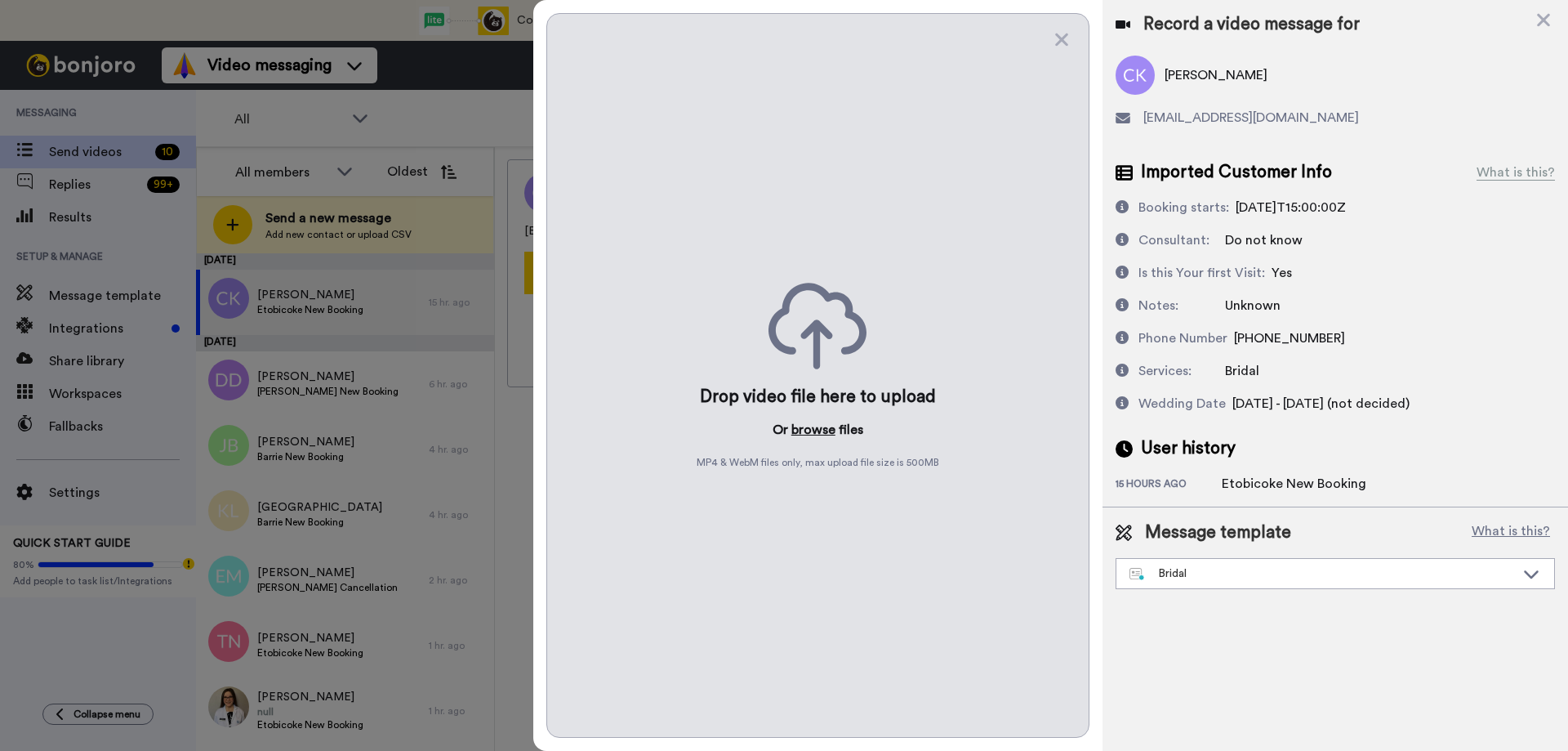
click at [809, 431] on button "browse" at bounding box center [813, 429] width 44 height 19
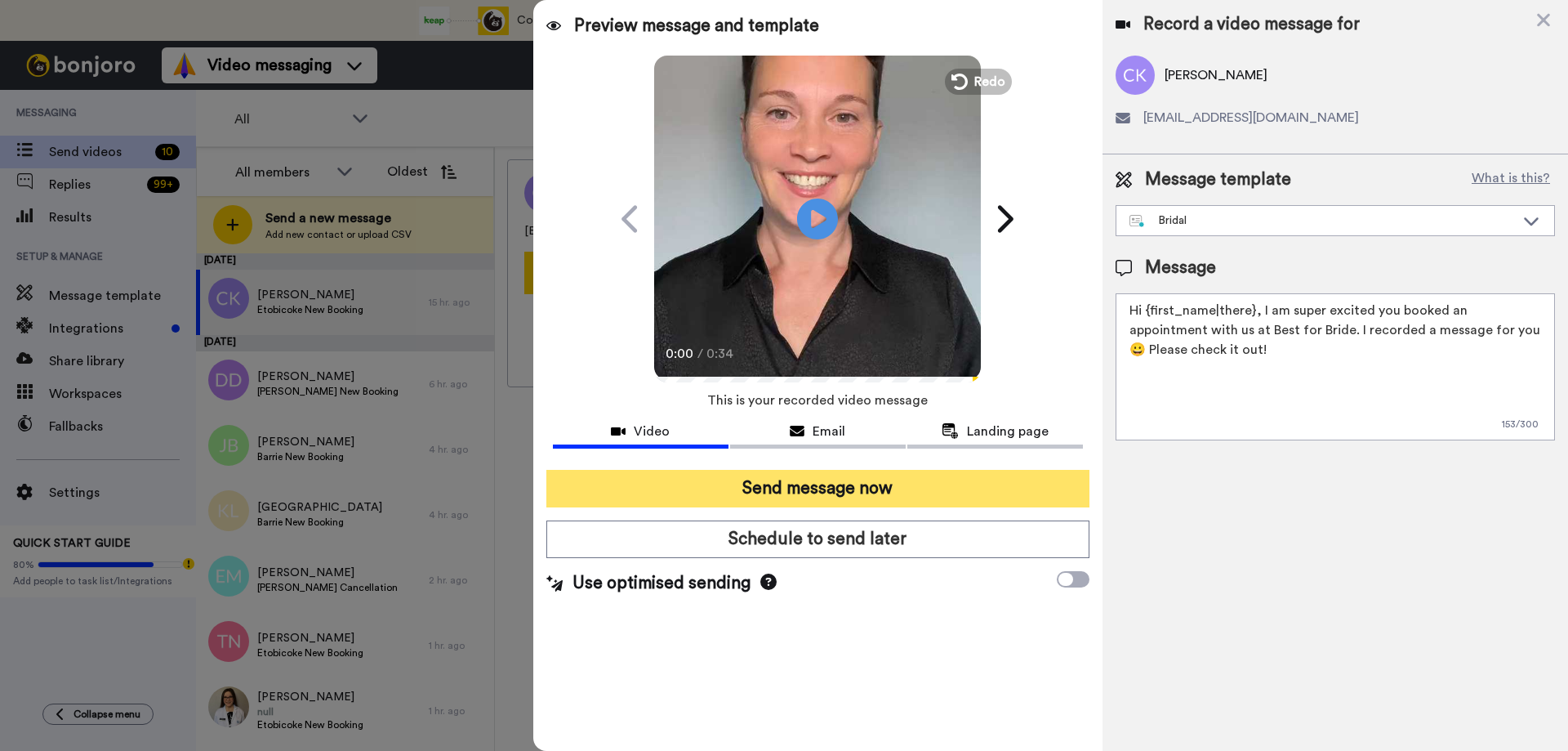
click at [775, 474] on button "Send message now" at bounding box center [818, 489] width 543 height 38
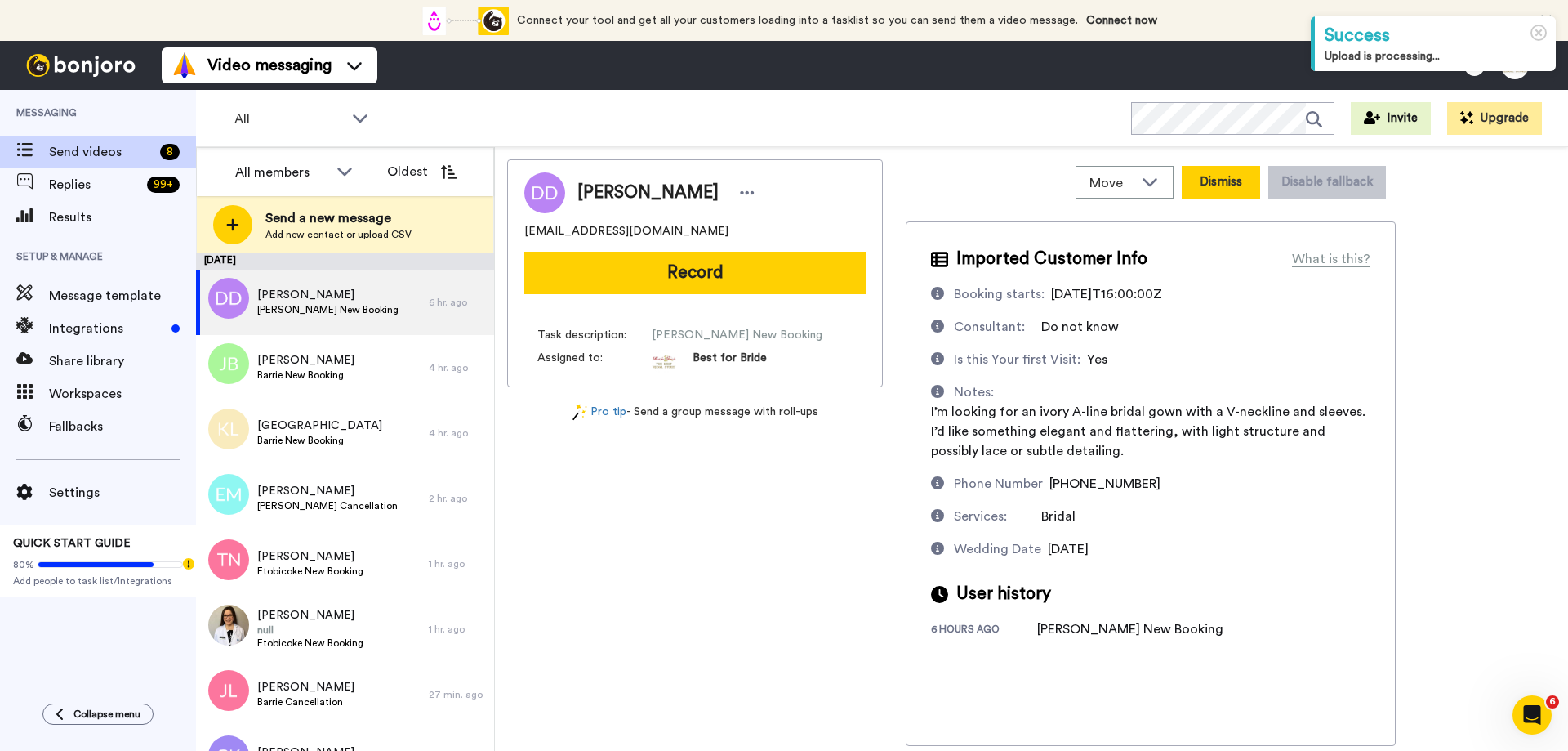
click at [1218, 180] on button "Dismiss" at bounding box center [1221, 182] width 78 height 33
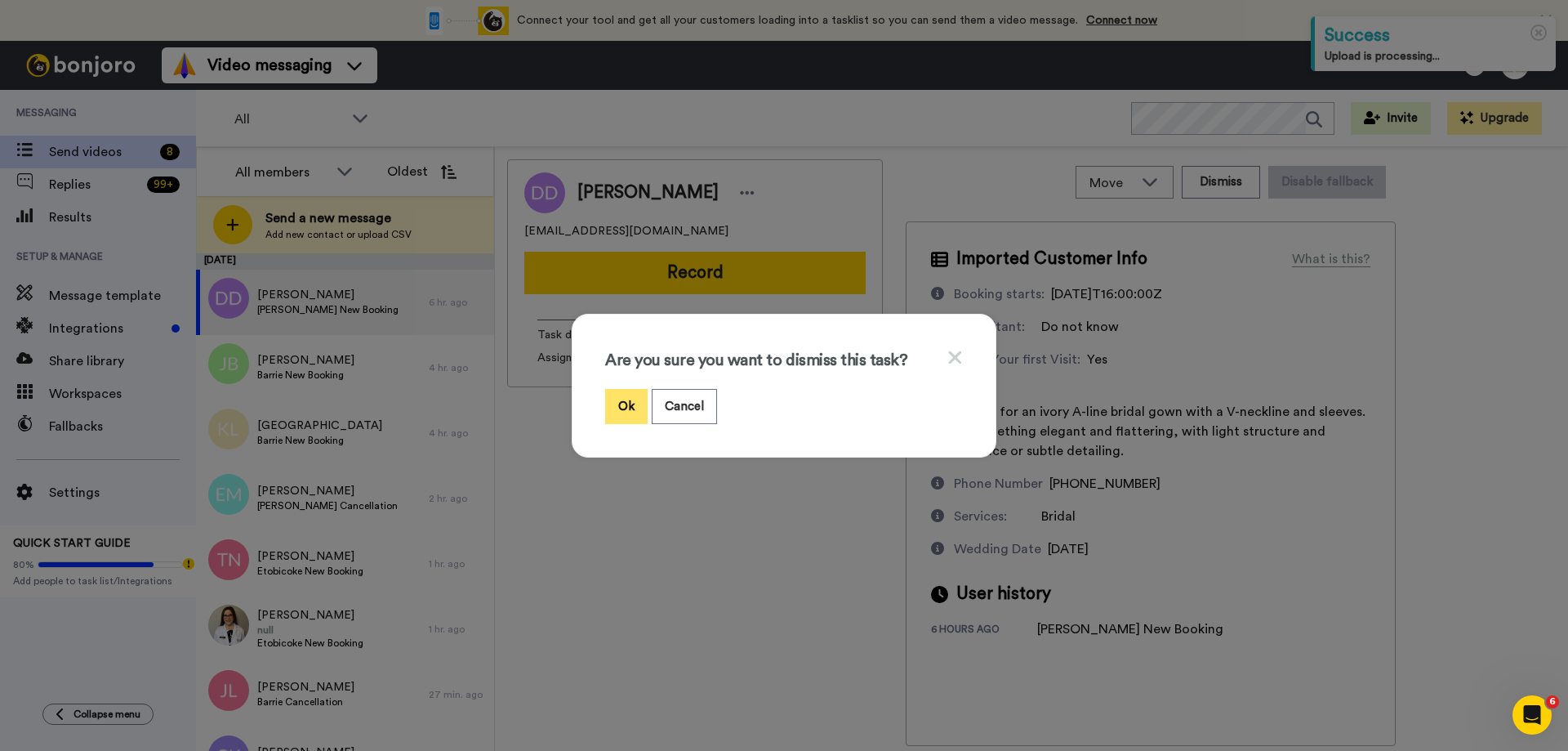
click at [620, 397] on button "Ok" at bounding box center [626, 406] width 43 height 35
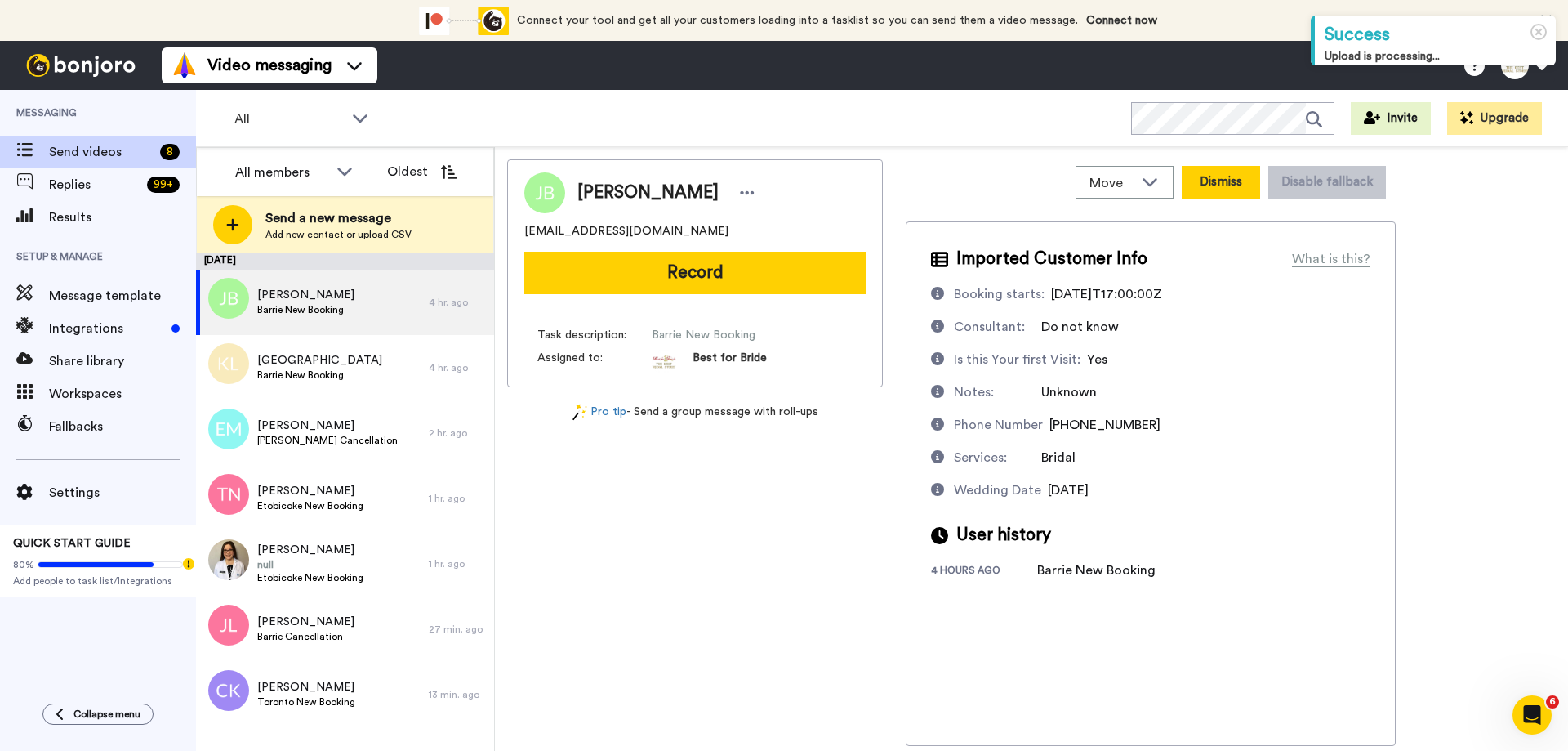
click at [1225, 181] on button "Dismiss" at bounding box center [1221, 182] width 78 height 33
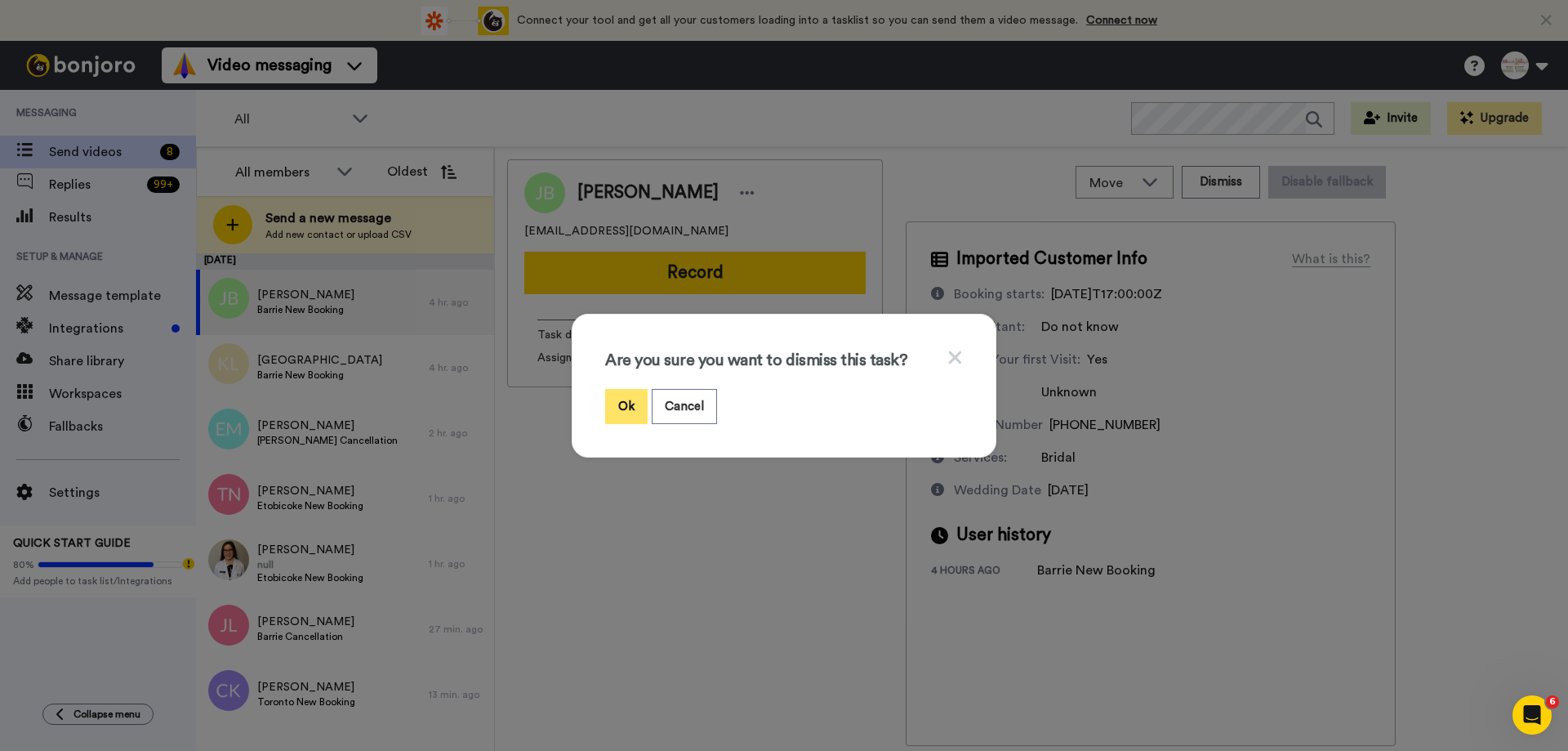
click at [630, 399] on button "Ok" at bounding box center [626, 406] width 43 height 35
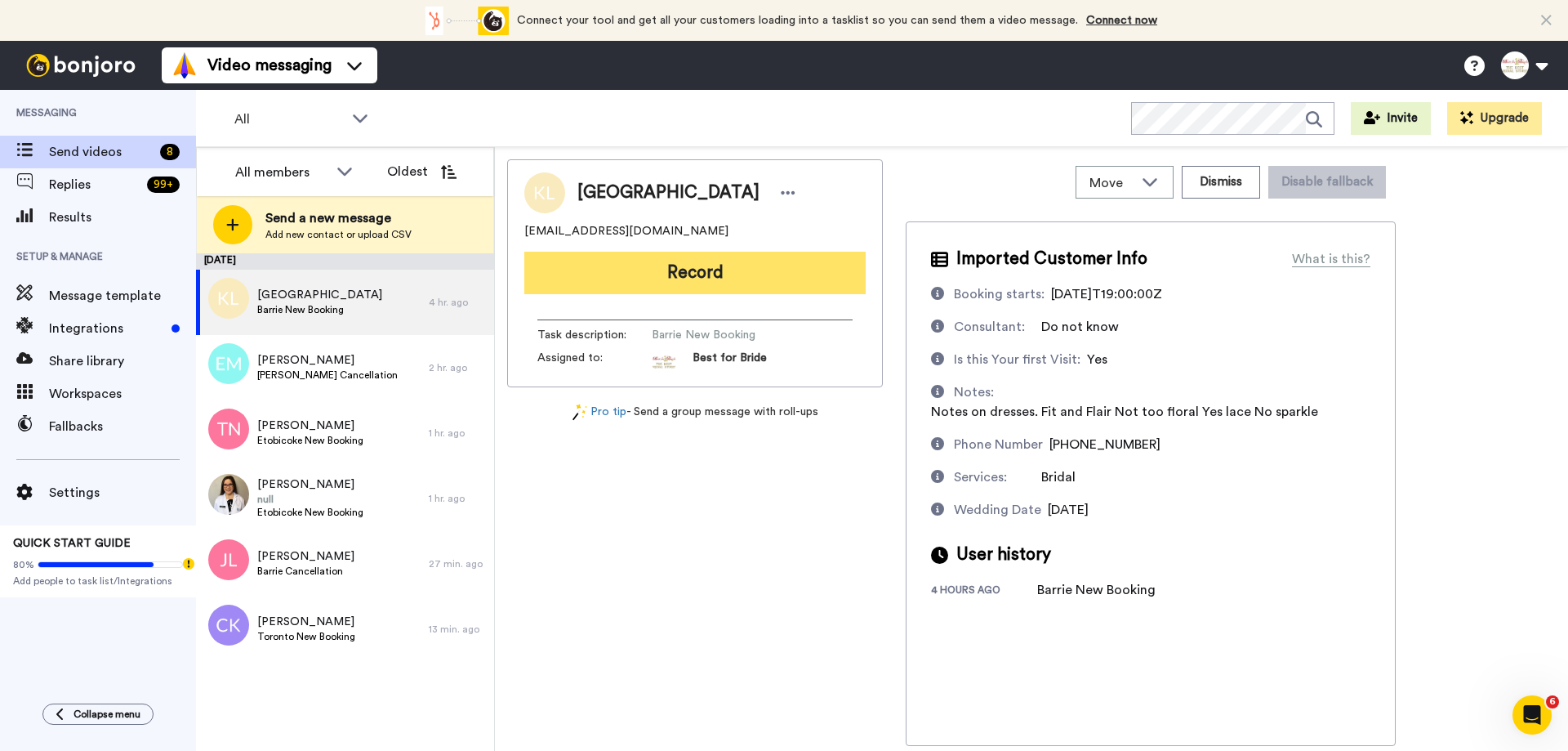
click at [754, 274] on button "Record" at bounding box center [695, 272] width 341 height 43
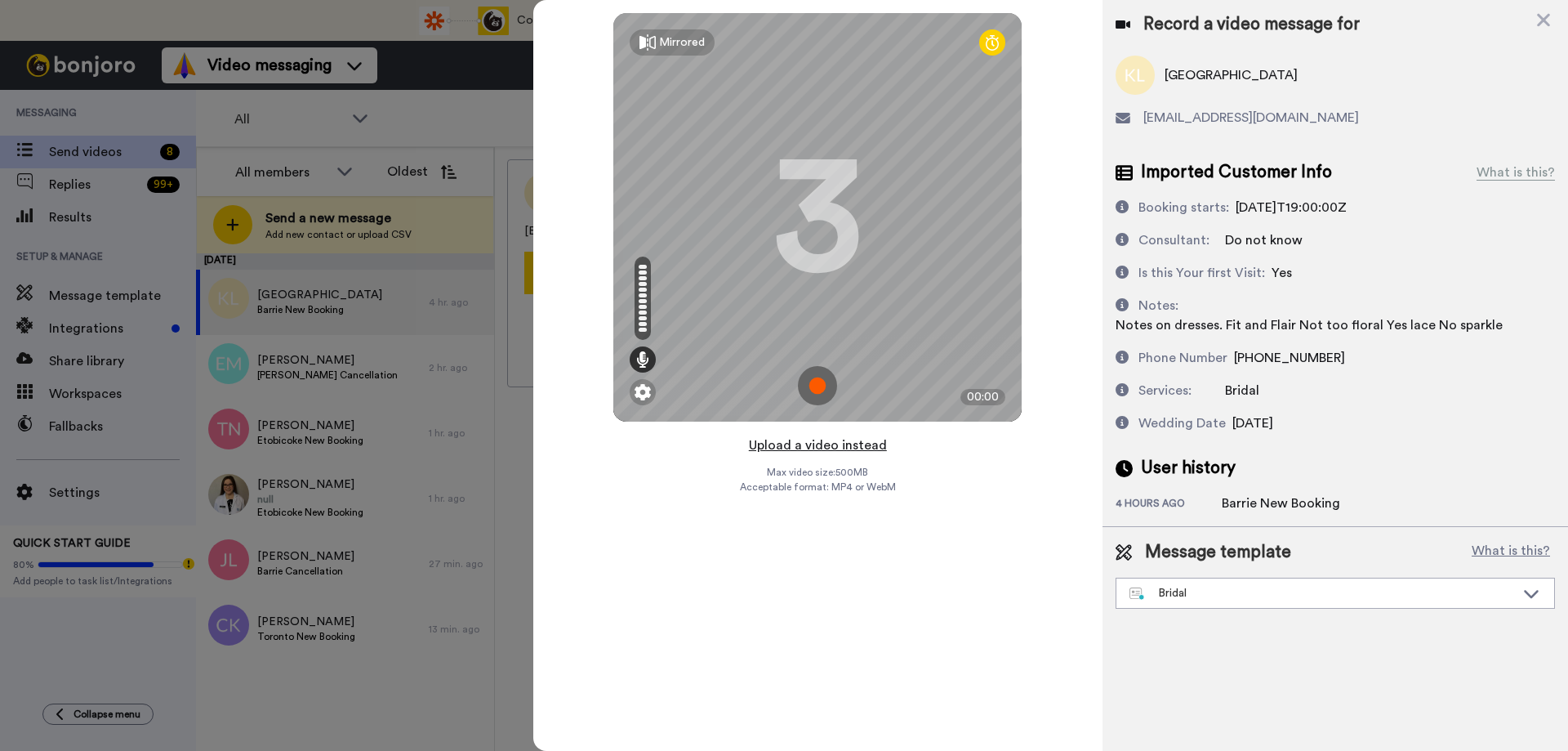
click at [808, 447] on button "Upload a video instead" at bounding box center [818, 445] width 148 height 21
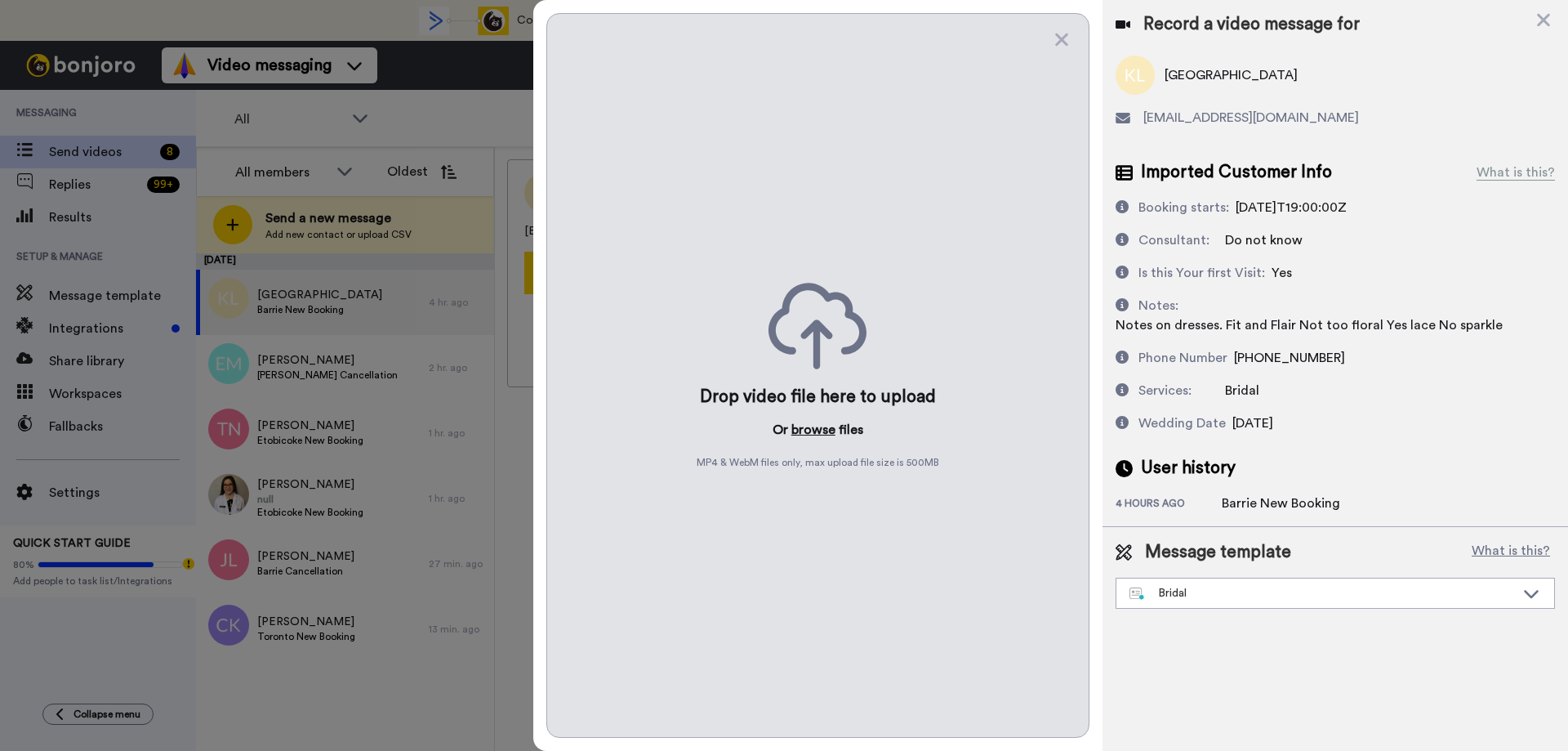
click at [812, 432] on button "browse" at bounding box center [813, 429] width 44 height 19
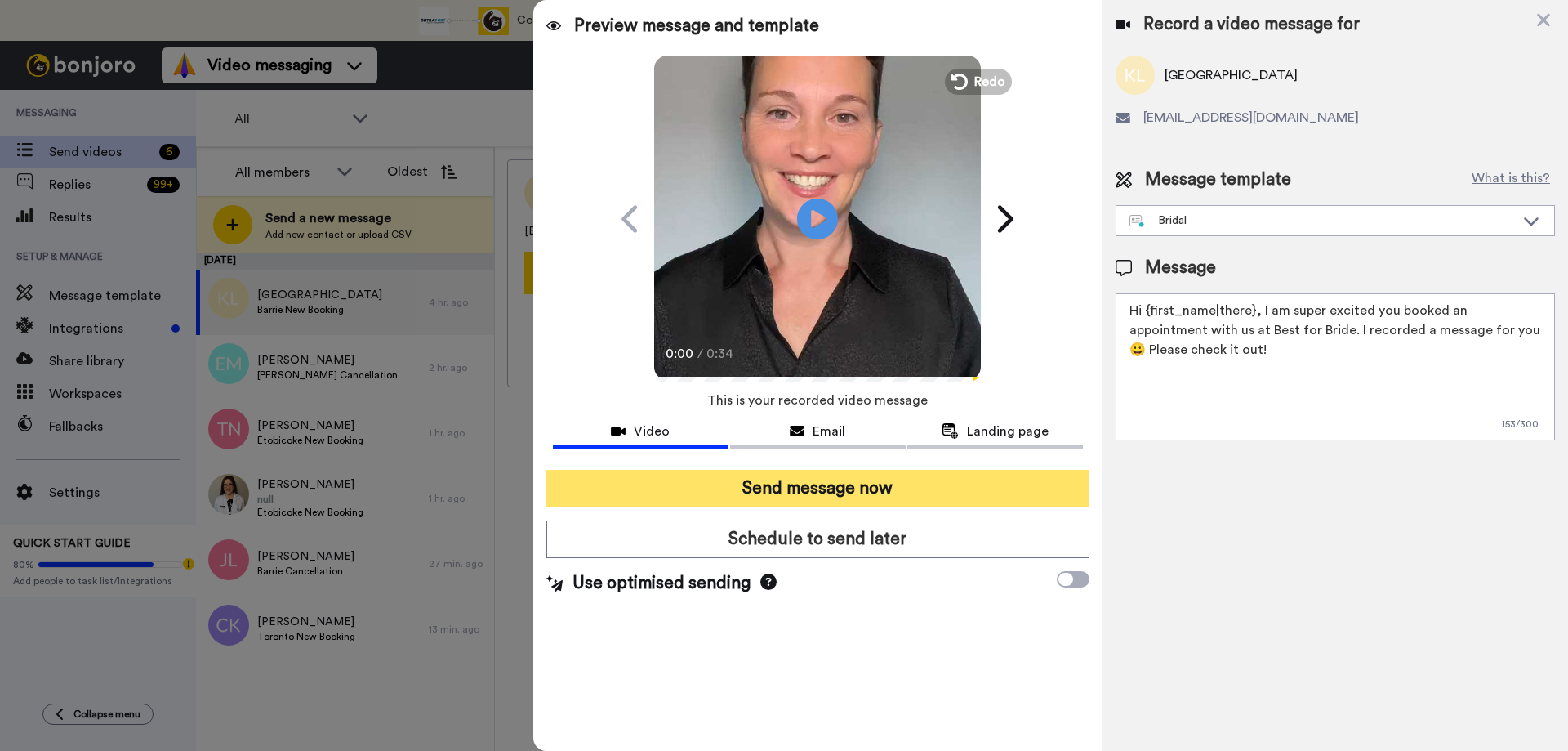
click at [786, 490] on button "Send message now" at bounding box center [818, 489] width 543 height 38
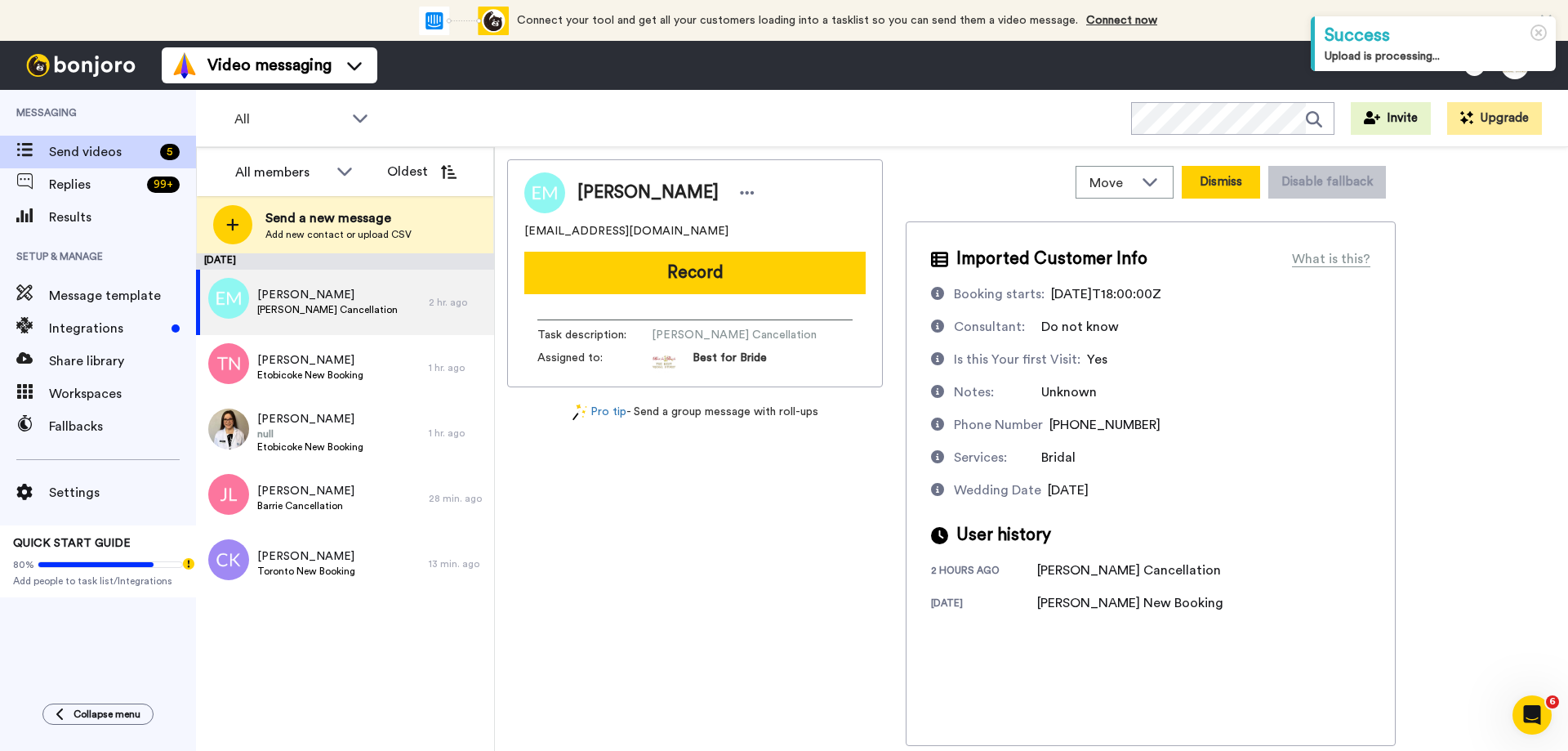
click at [1217, 186] on button "Dismiss" at bounding box center [1221, 182] width 78 height 33
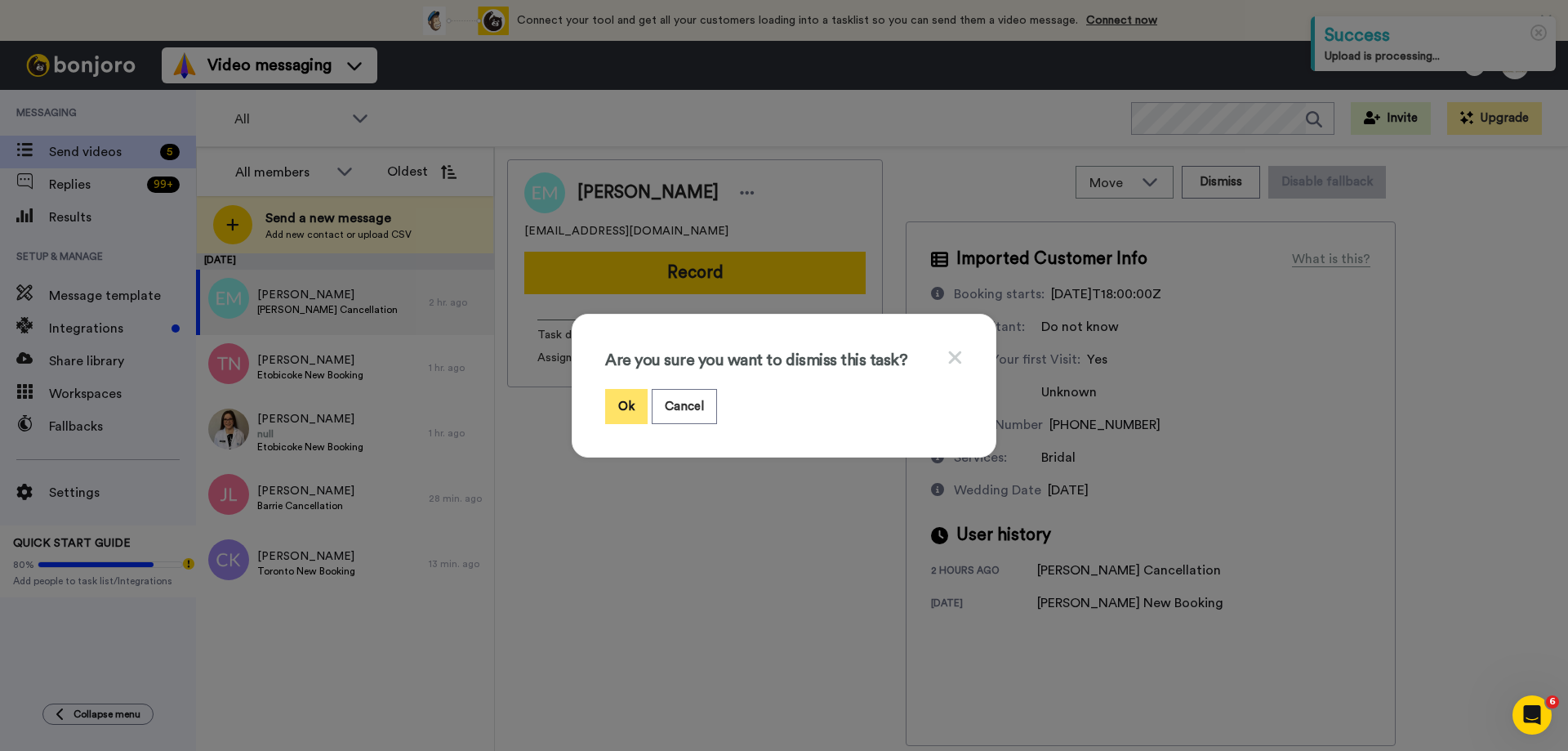
click at [618, 403] on button "Ok" at bounding box center [626, 406] width 43 height 35
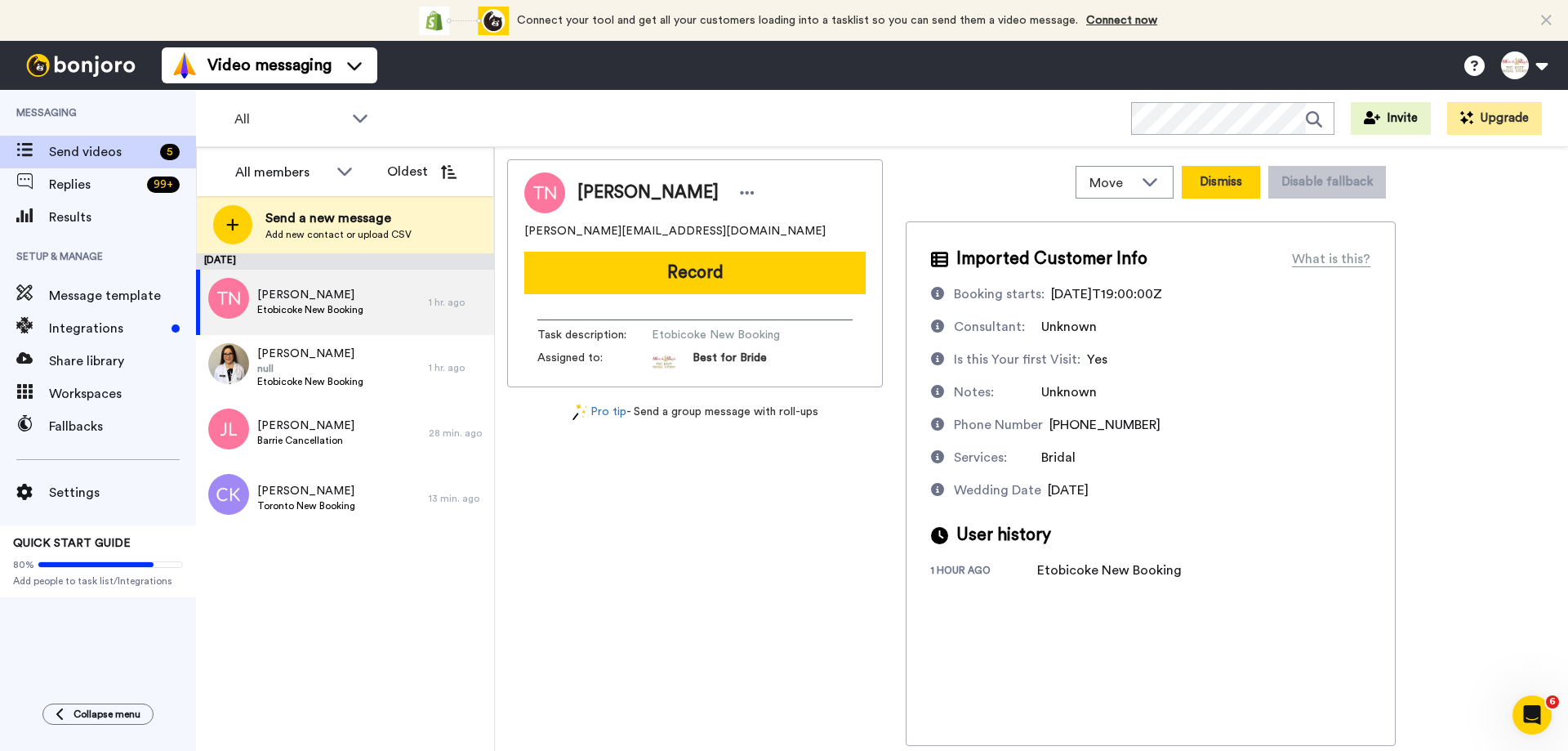
click at [1224, 183] on button "Dismiss" at bounding box center [1221, 182] width 78 height 33
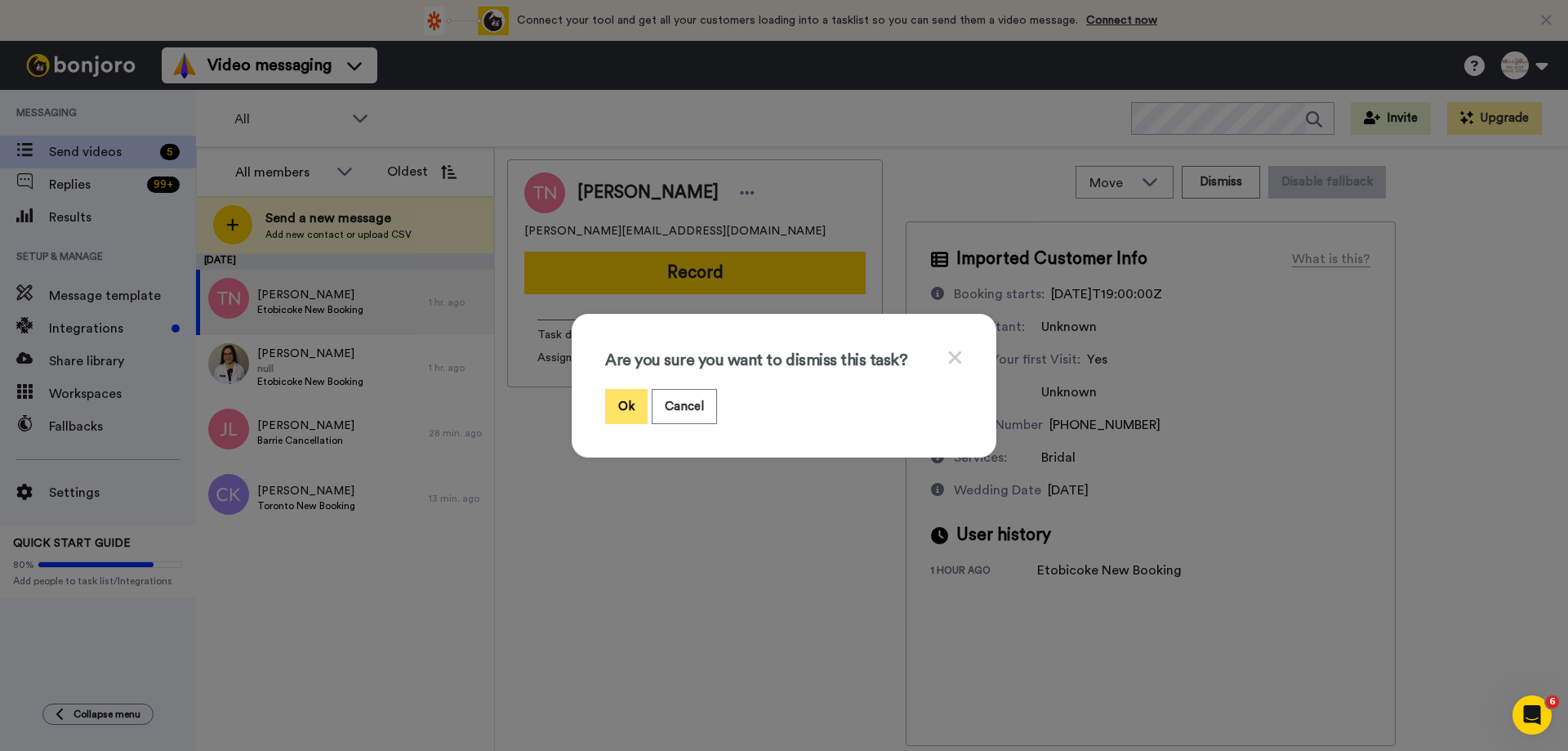
click at [615, 410] on button "Ok" at bounding box center [626, 406] width 43 height 35
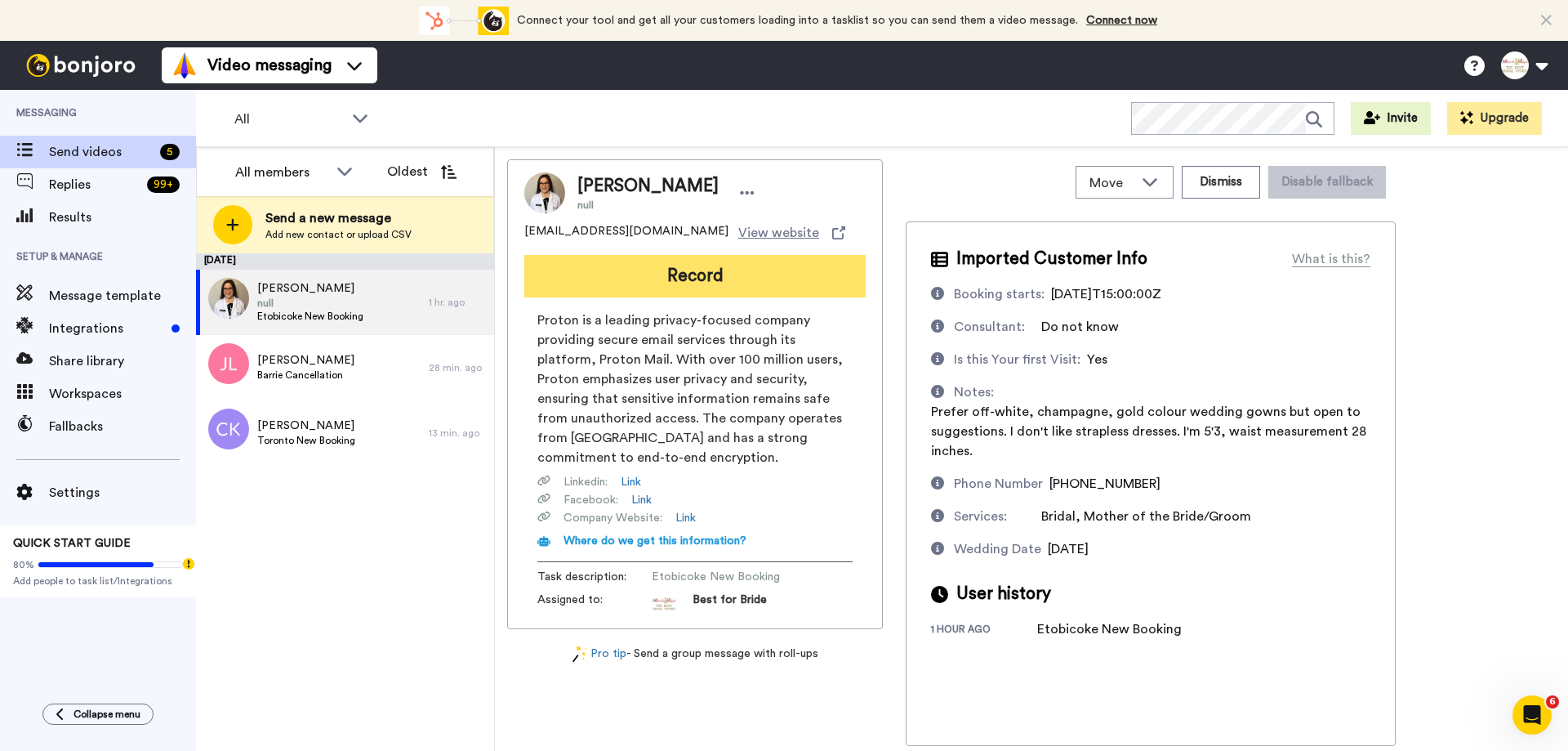
click at [651, 272] on button "Record" at bounding box center [695, 276] width 341 height 43
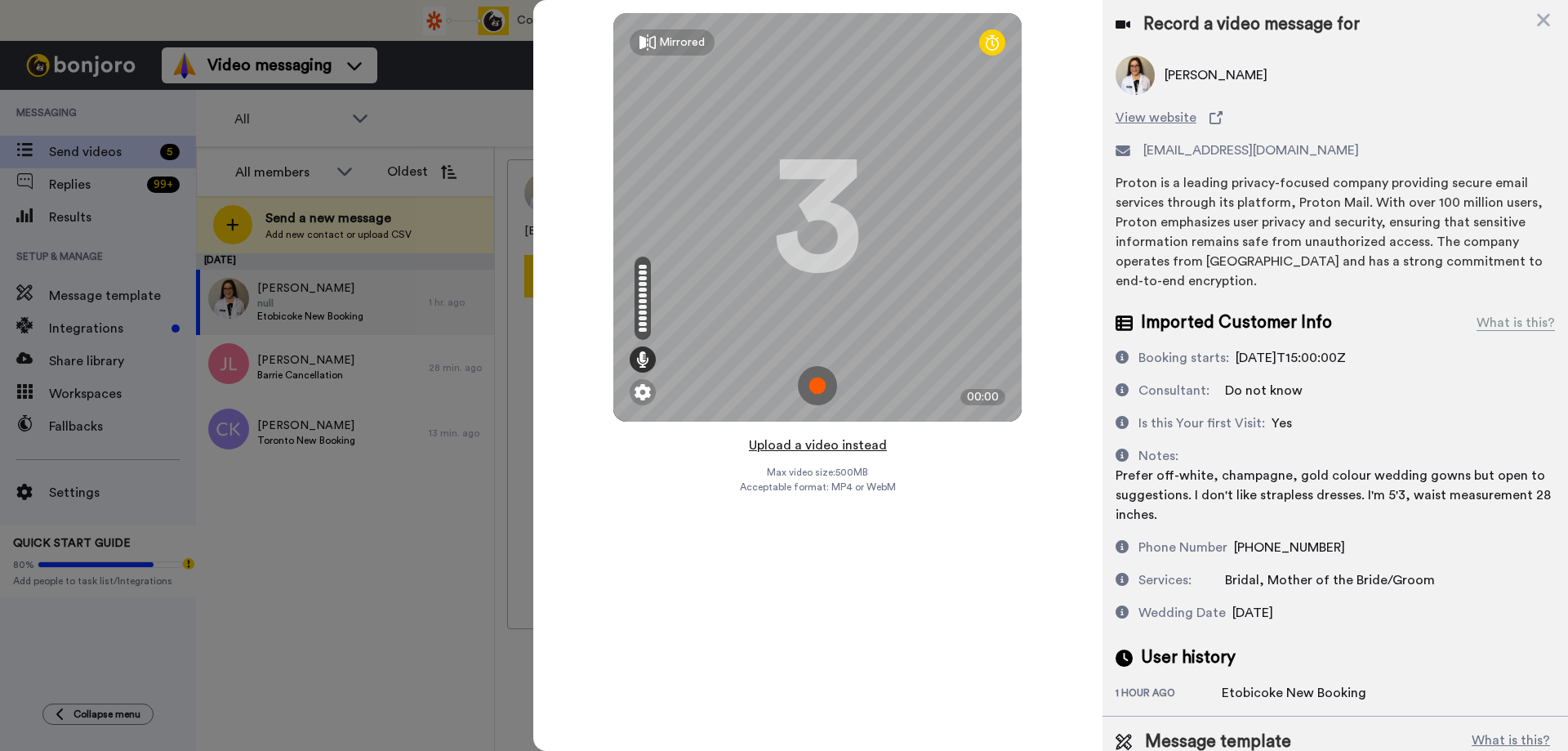
click at [815, 448] on button "Upload a video instead" at bounding box center [818, 445] width 148 height 21
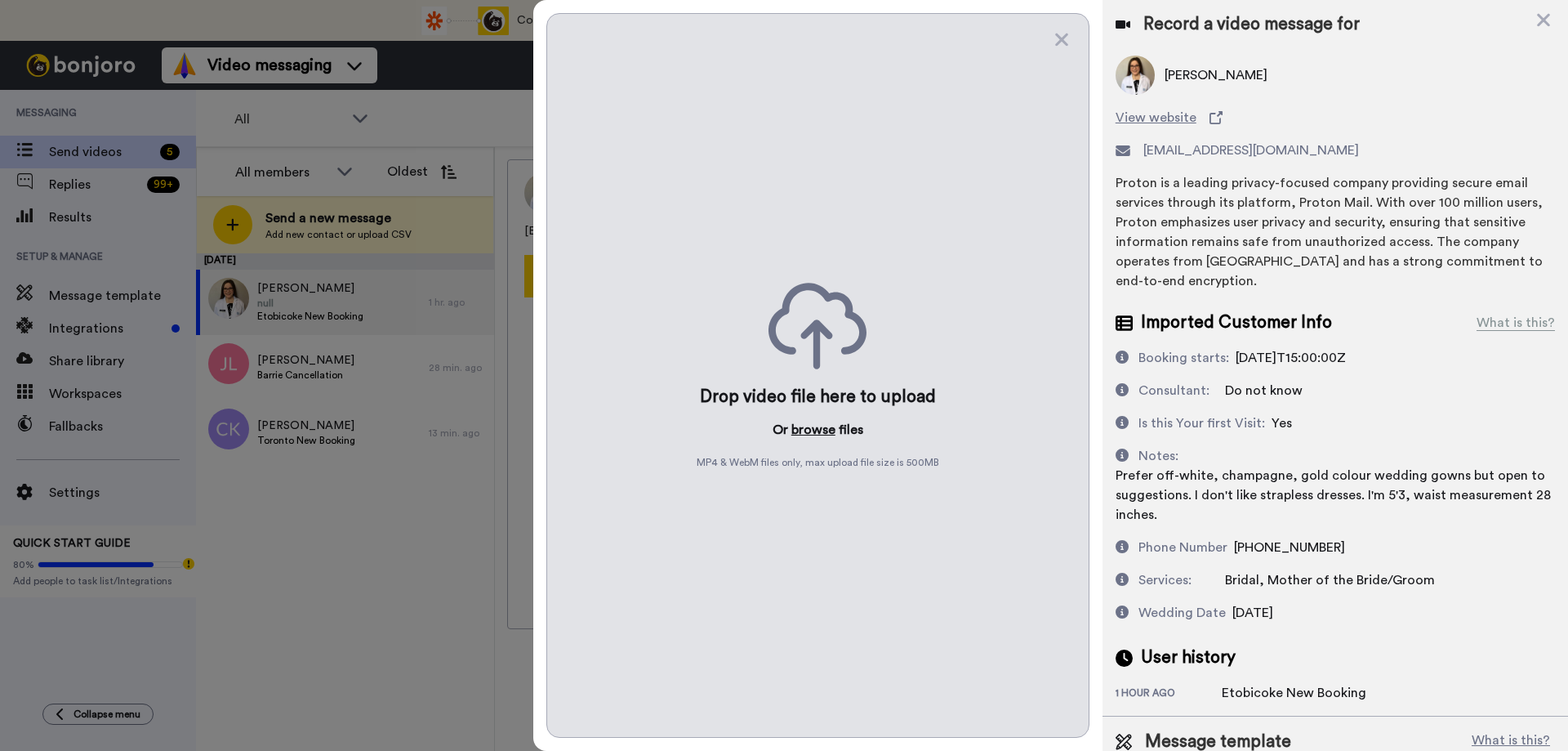
click at [813, 431] on button "browse" at bounding box center [813, 429] width 44 height 19
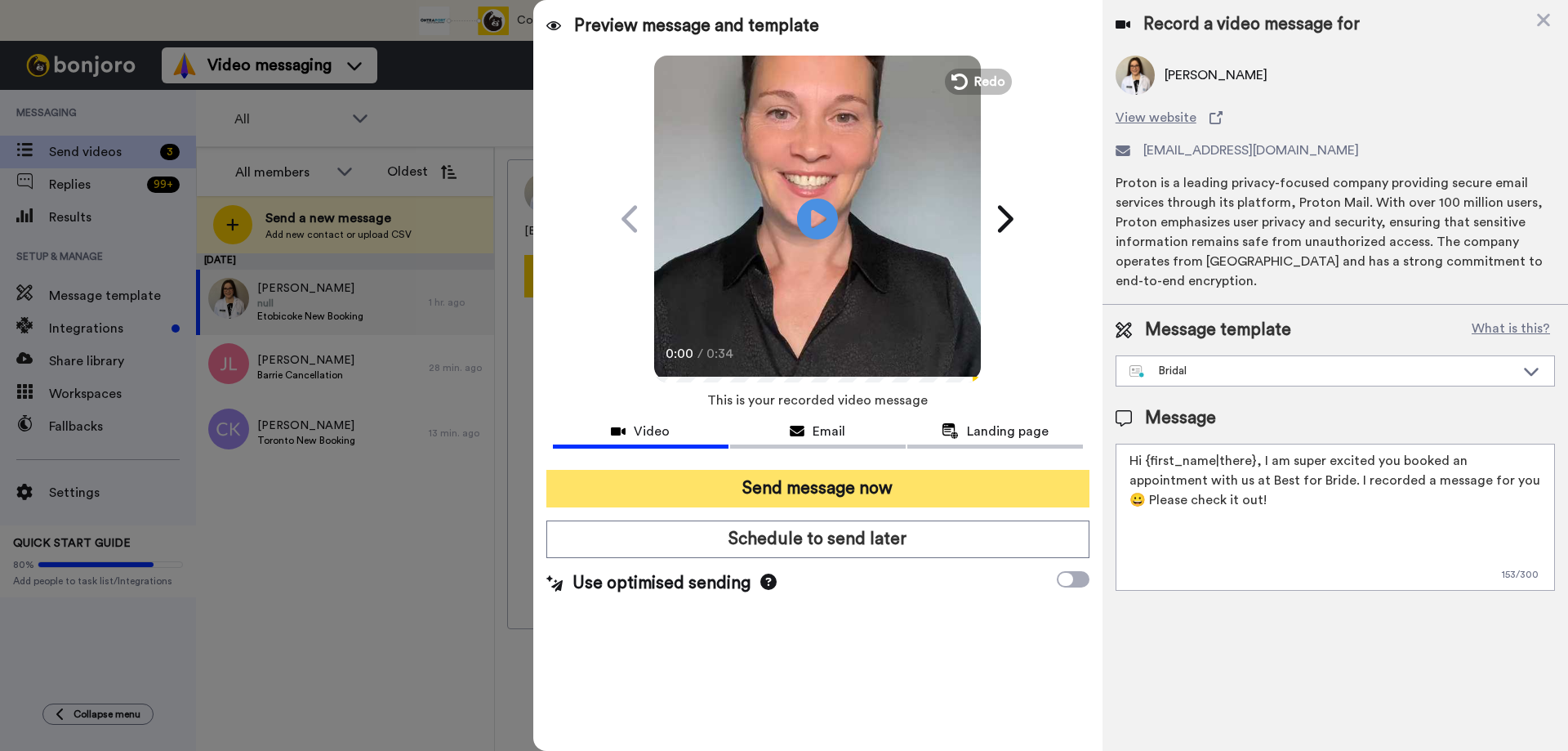
click at [784, 481] on button "Send message now" at bounding box center [818, 489] width 543 height 38
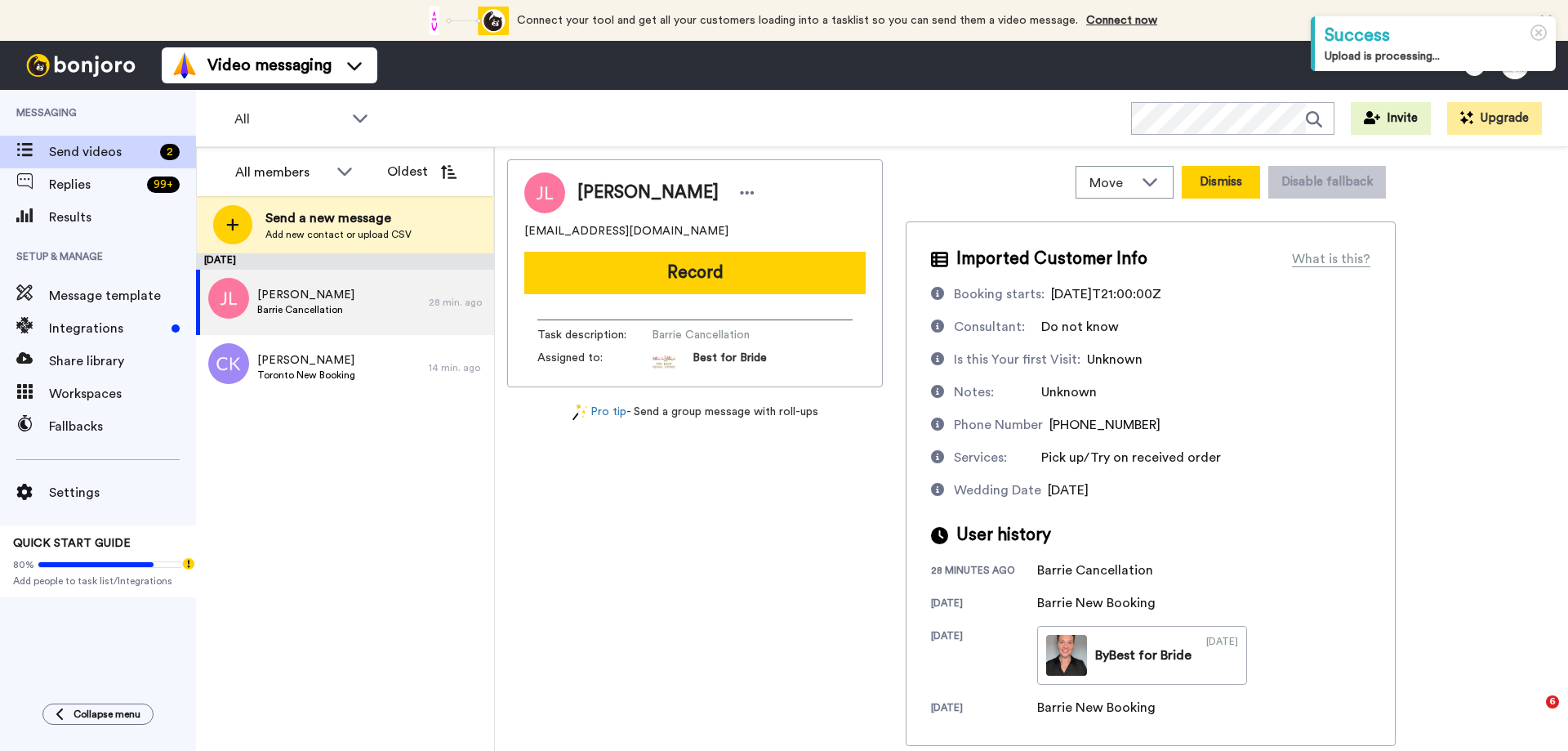
click at [1246, 188] on button "Dismiss" at bounding box center [1221, 182] width 78 height 33
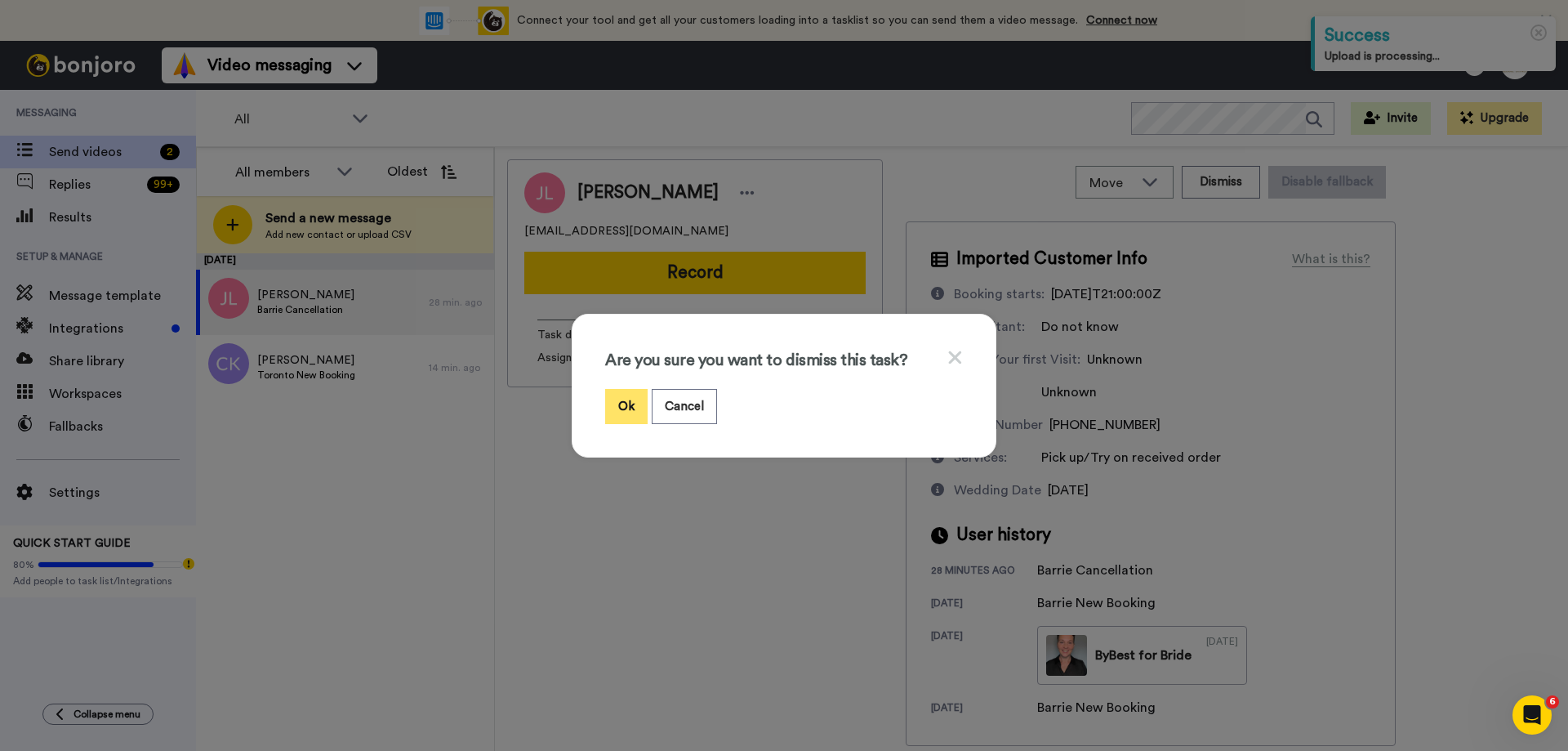
click at [631, 413] on button "Ok" at bounding box center [626, 406] width 43 height 35
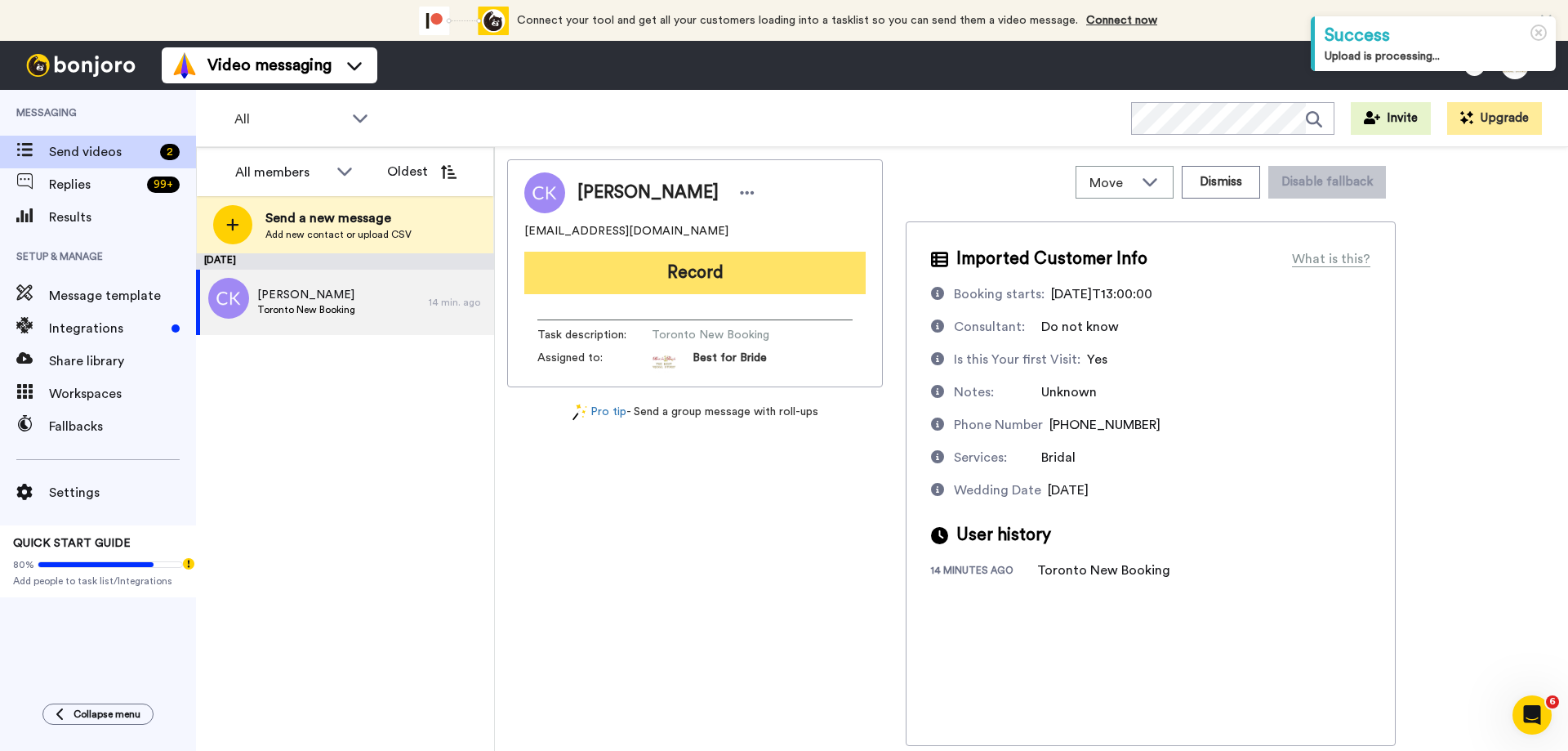
click at [696, 292] on button "Record" at bounding box center [695, 272] width 341 height 43
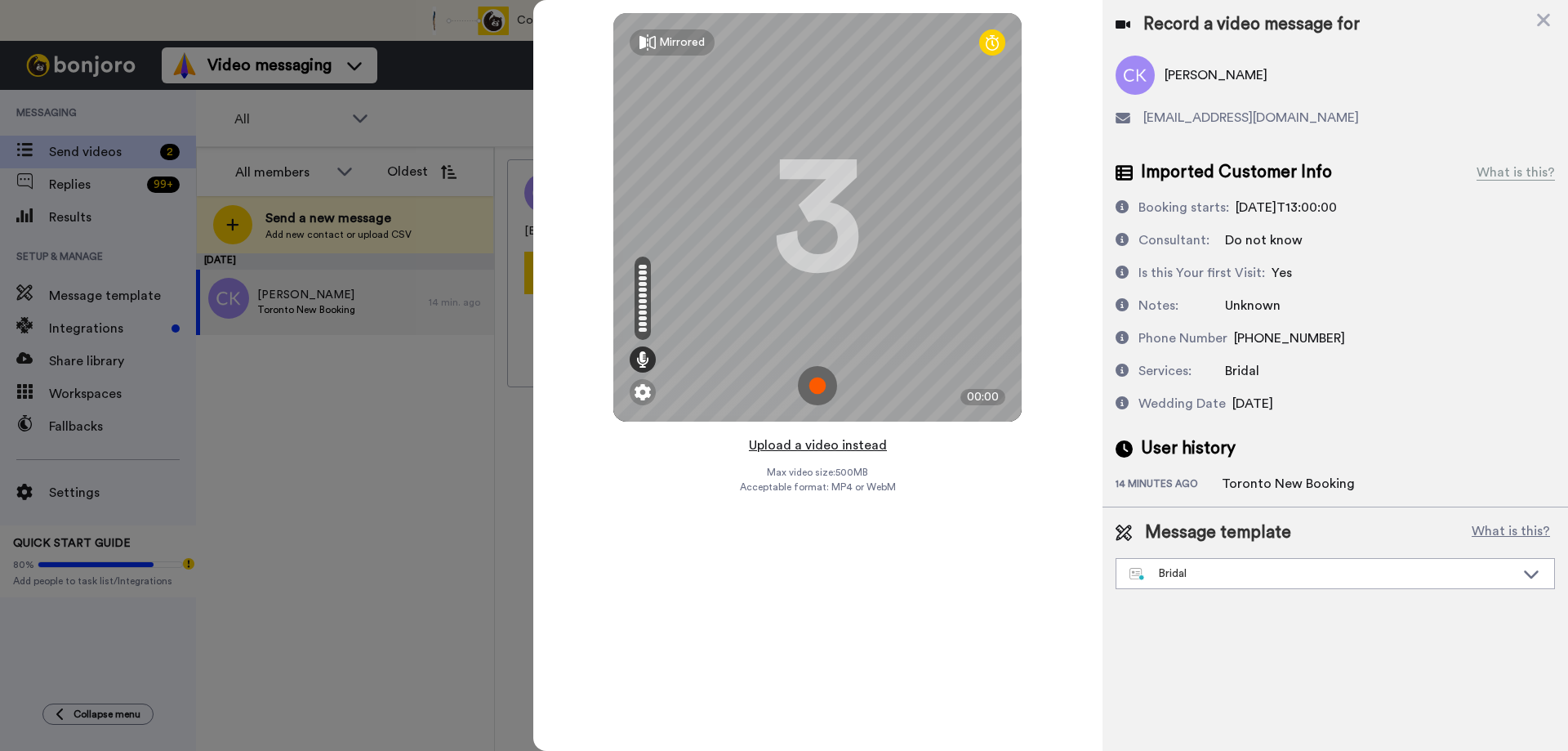
click at [831, 447] on button "Upload a video instead" at bounding box center [818, 445] width 148 height 21
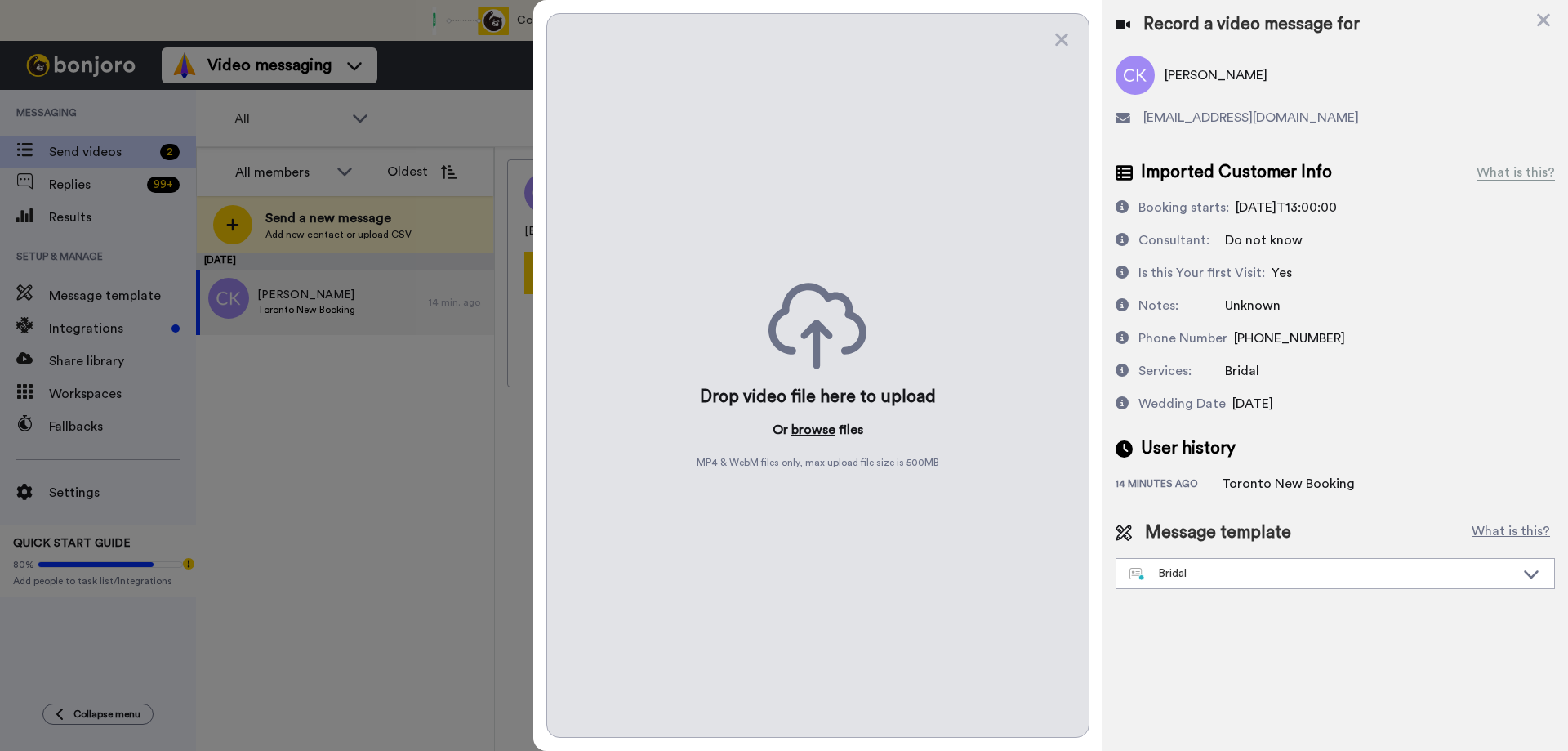
click at [828, 431] on button "browse" at bounding box center [813, 429] width 44 height 19
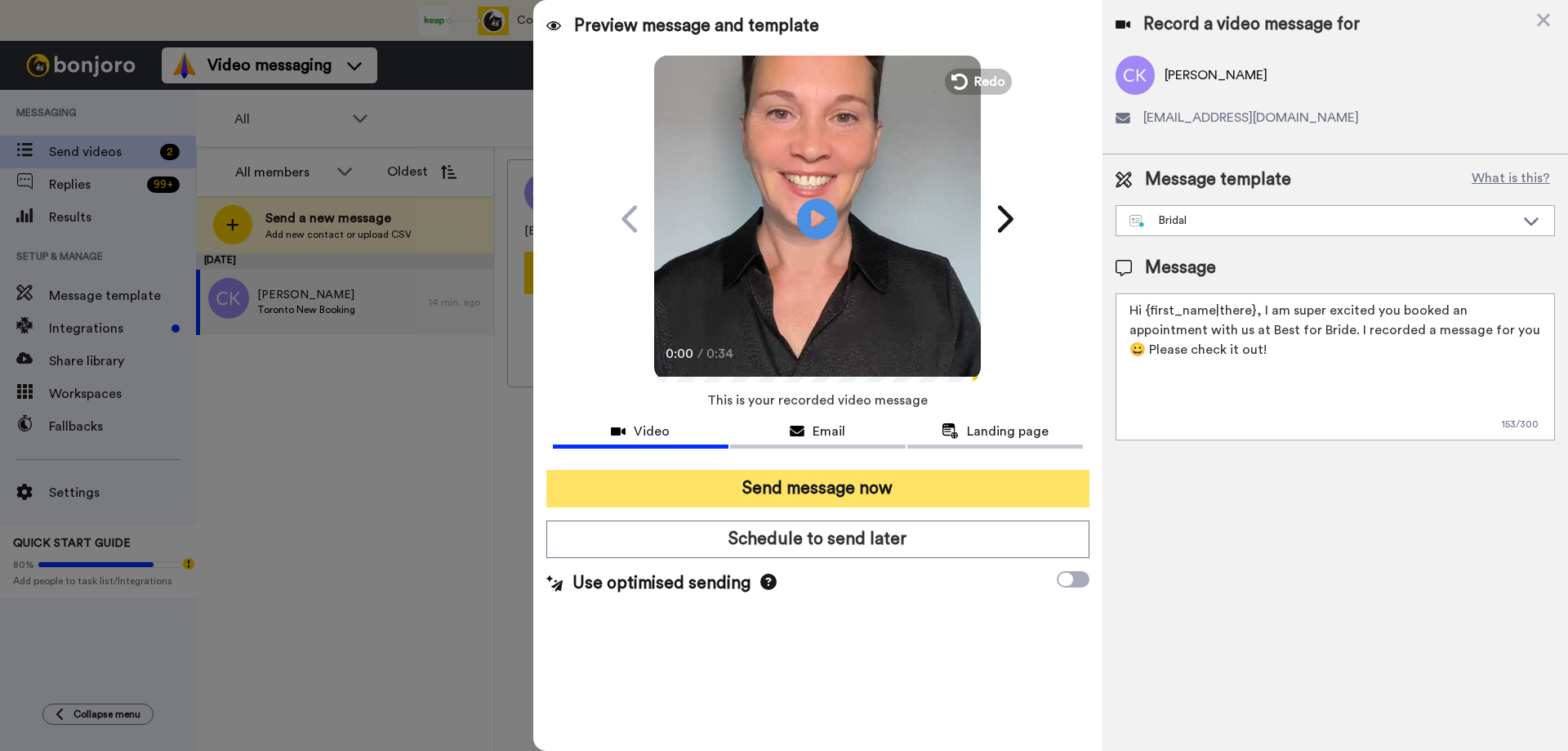
click at [789, 495] on button "Send message now" at bounding box center [818, 489] width 543 height 38
